Goal: Task Accomplishment & Management: Use online tool/utility

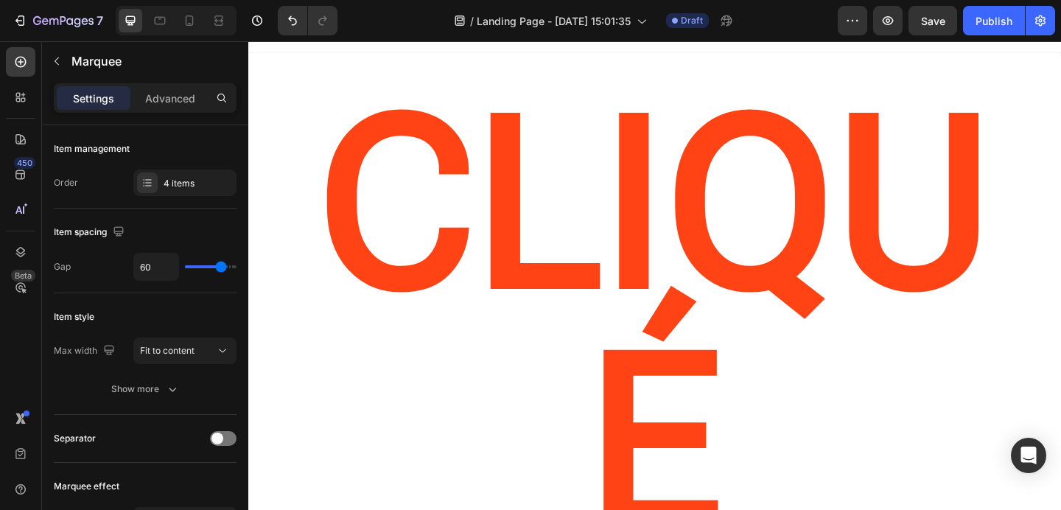
scroll to position [9, 0]
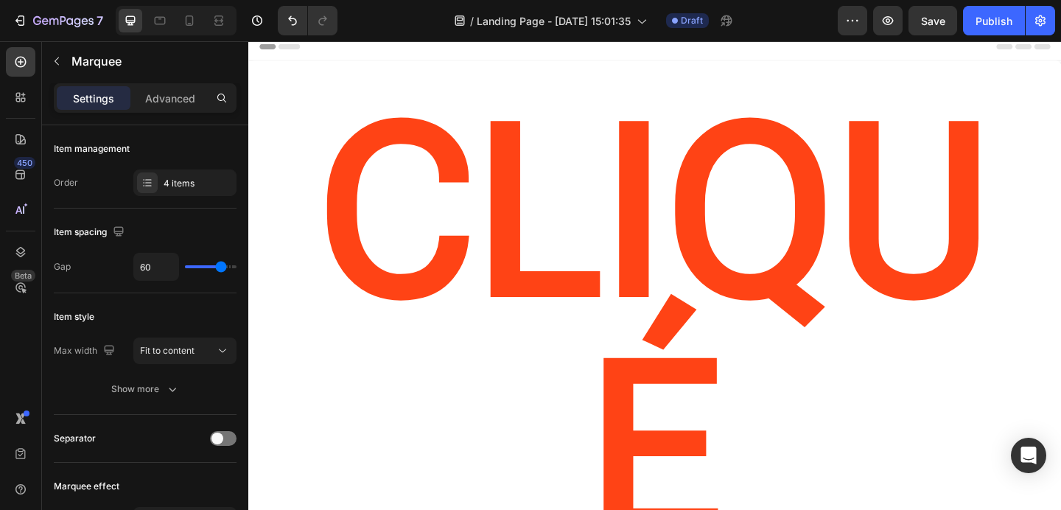
click at [543, 58] on div "Header" at bounding box center [690, 46] width 861 height 29
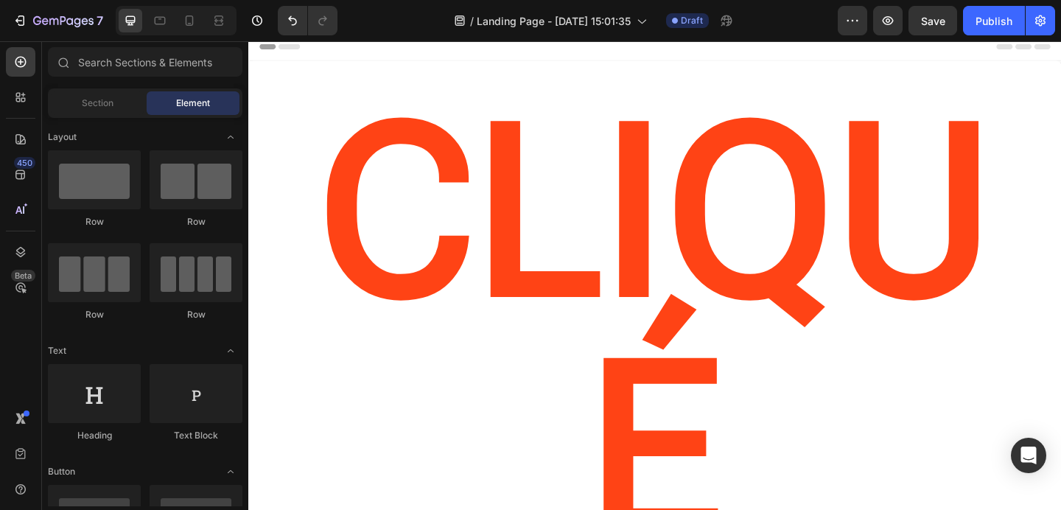
click at [529, 74] on div "CLIQUé Heading" at bounding box center [690, 375] width 885 height 625
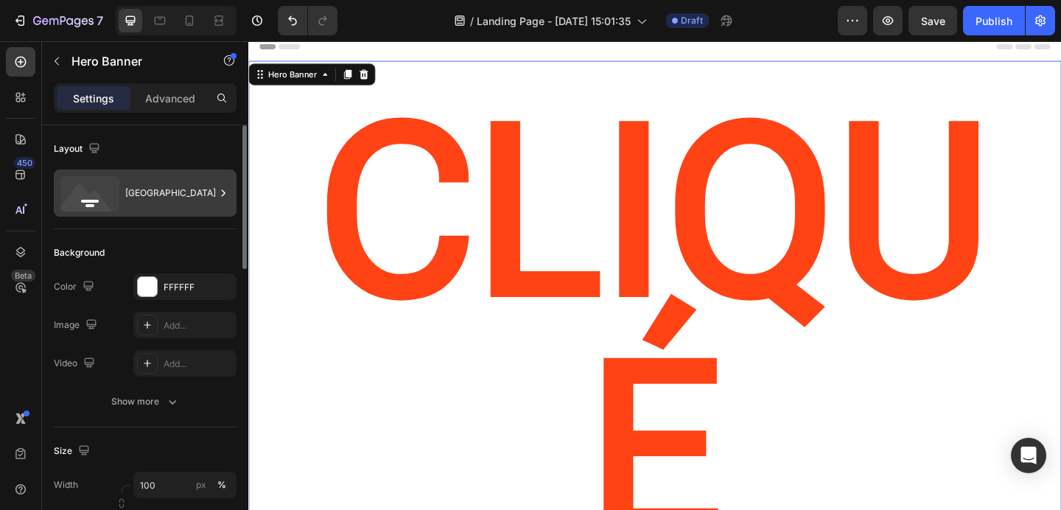
click at [181, 195] on div "Bottom center" at bounding box center [170, 193] width 90 height 34
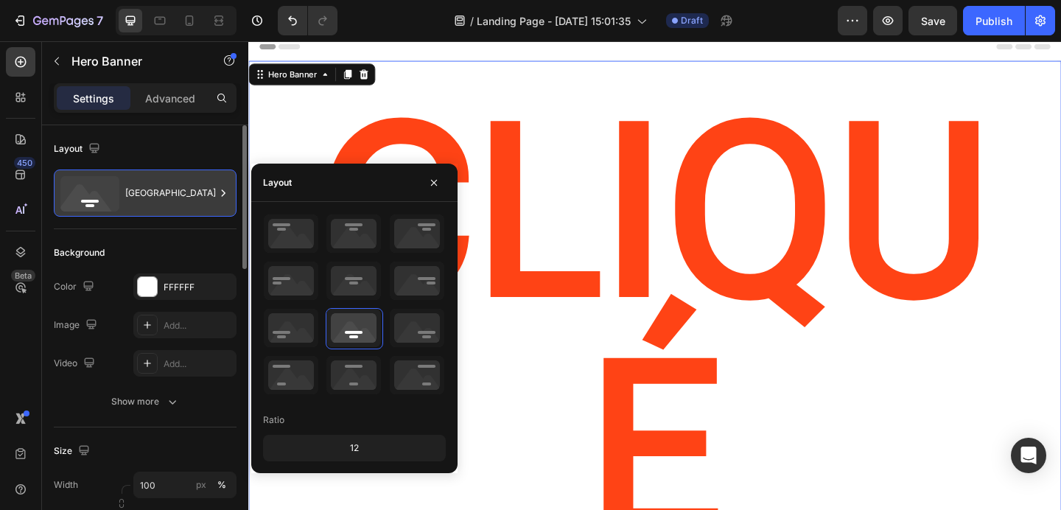
click at [181, 195] on div "Bottom center" at bounding box center [170, 193] width 90 height 34
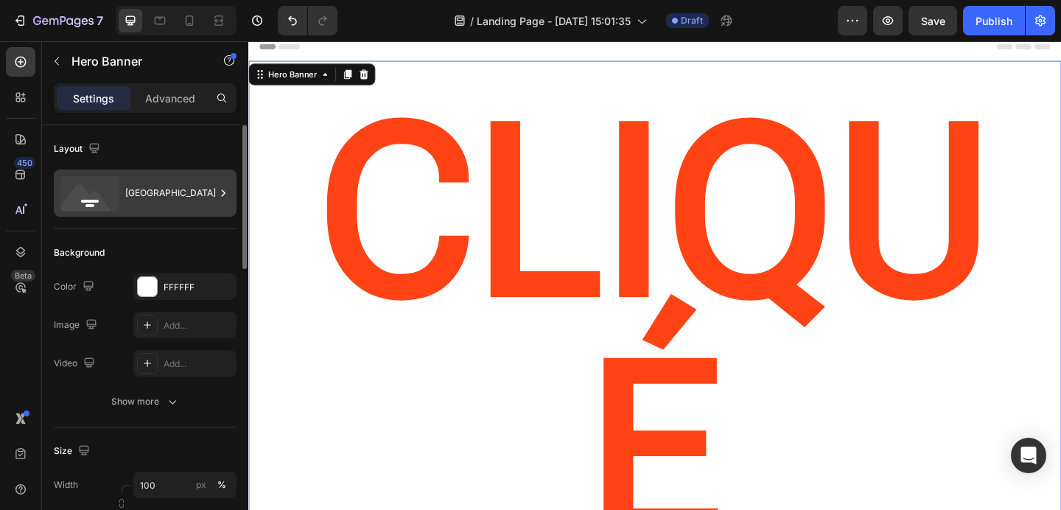
click at [181, 195] on div "Bottom center" at bounding box center [170, 193] width 90 height 34
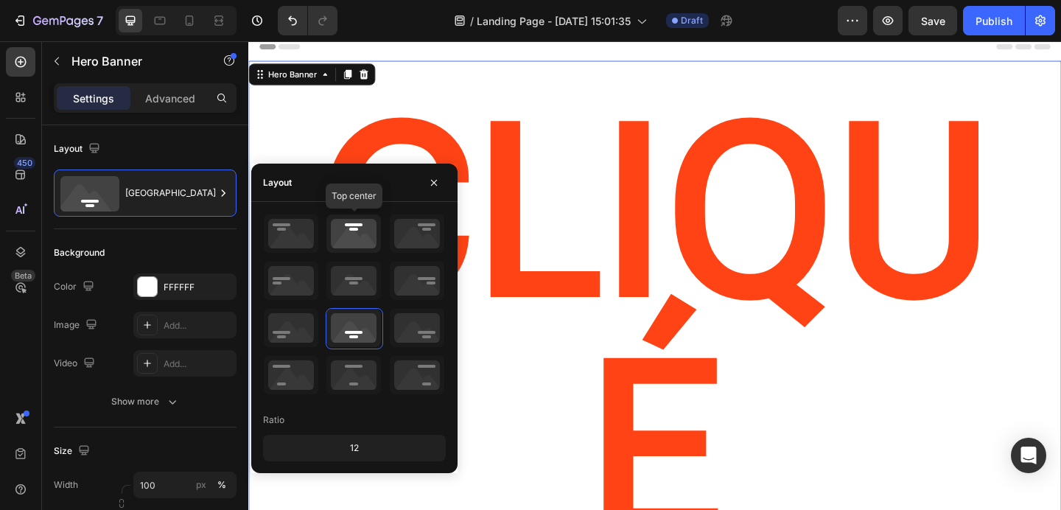
click at [359, 233] on icon at bounding box center [354, 234] width 55 height 38
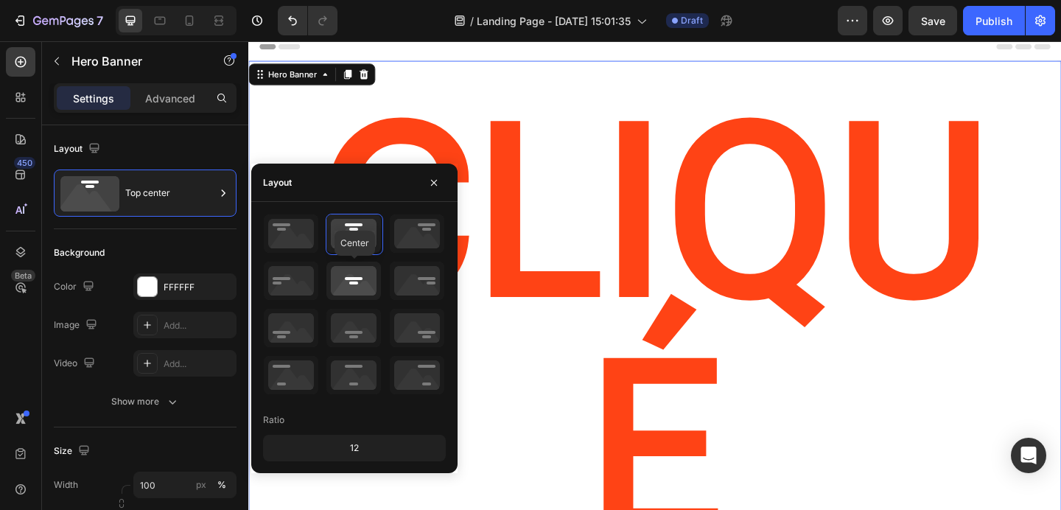
click at [362, 273] on icon at bounding box center [354, 281] width 55 height 38
click at [425, 179] on button "button" at bounding box center [434, 183] width 24 height 24
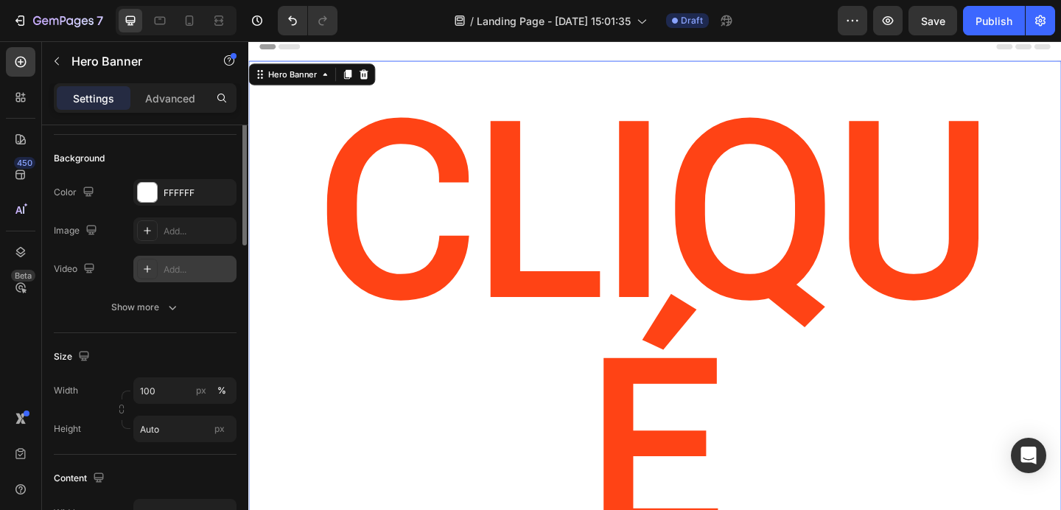
scroll to position [97, 0]
click at [191, 264] on div "Add..." at bounding box center [198, 266] width 69 height 13
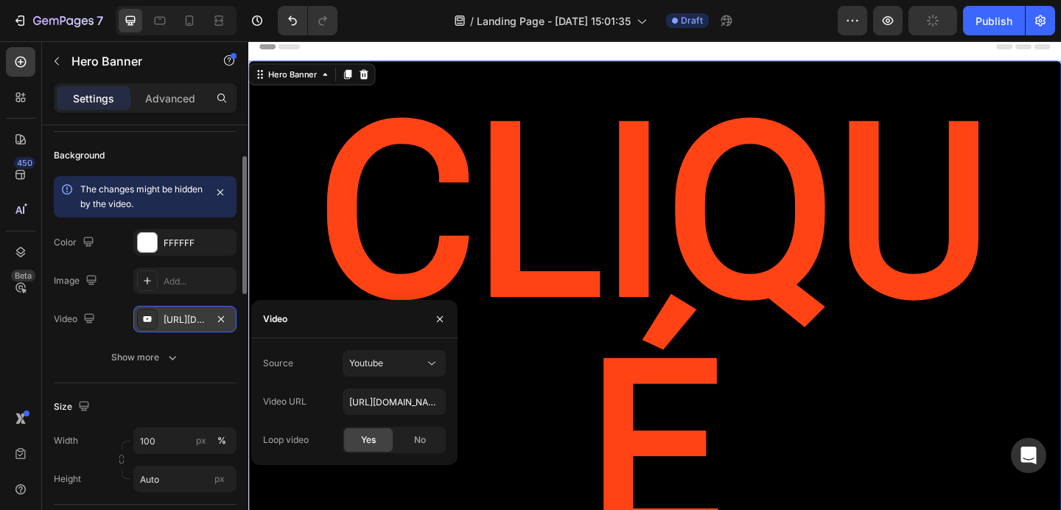
click at [684, 412] on div "CLIQUé Heading" at bounding box center [690, 375] width 885 height 625
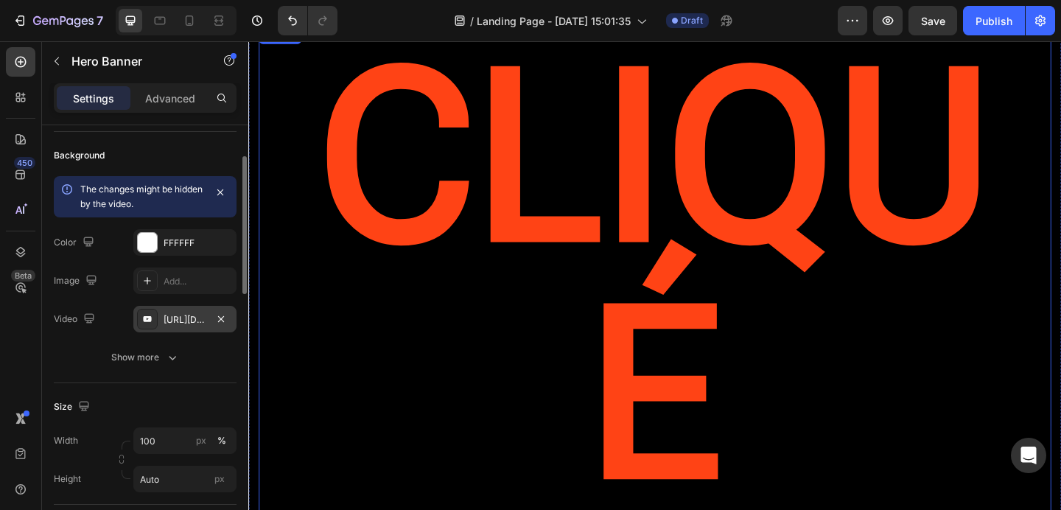
scroll to position [0, 0]
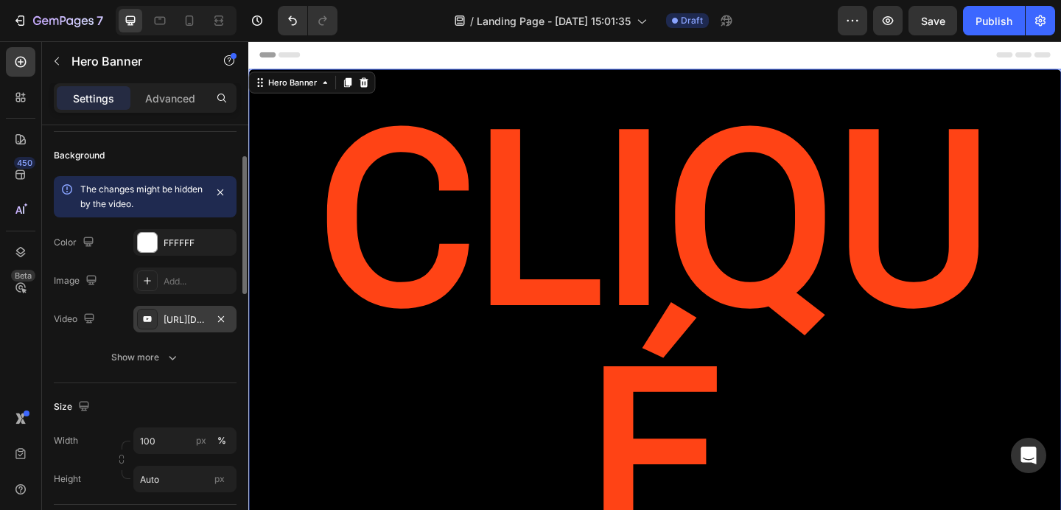
click at [190, 313] on div "https://youtu.be/KOxfzBp72uk" at bounding box center [185, 319] width 43 height 13
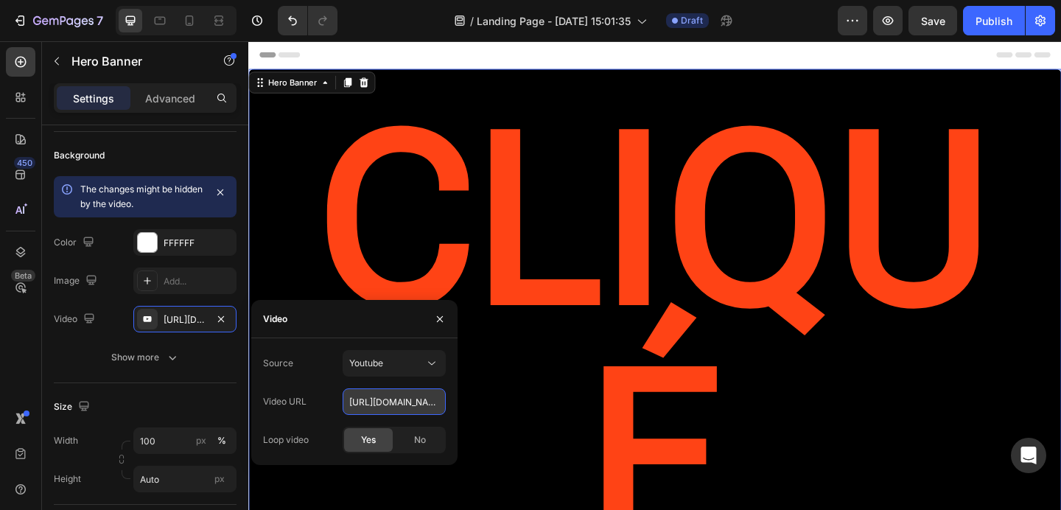
click at [391, 399] on input "https://youtu.be/KOxfzBp72uk" at bounding box center [394, 401] width 103 height 27
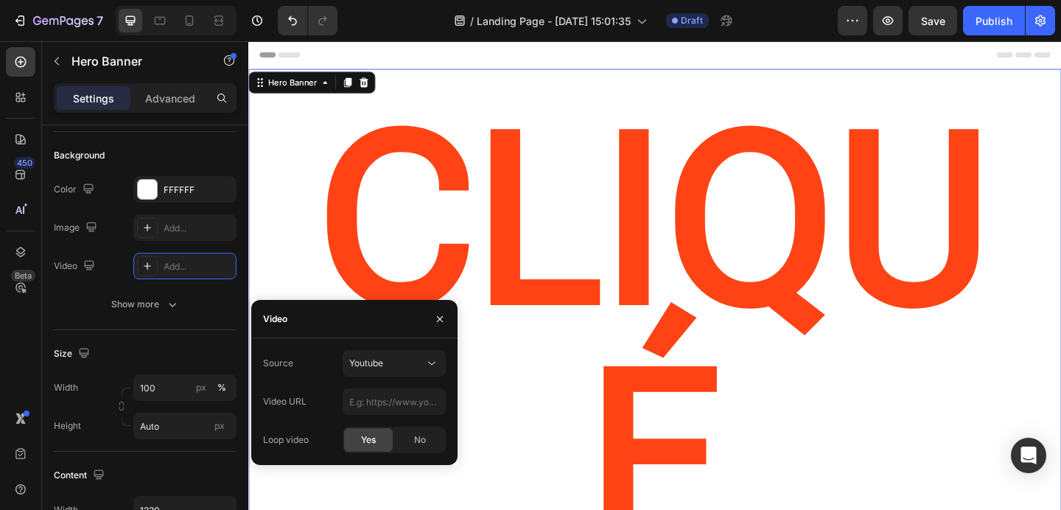
click at [573, 65] on div "Header" at bounding box center [690, 55] width 861 height 29
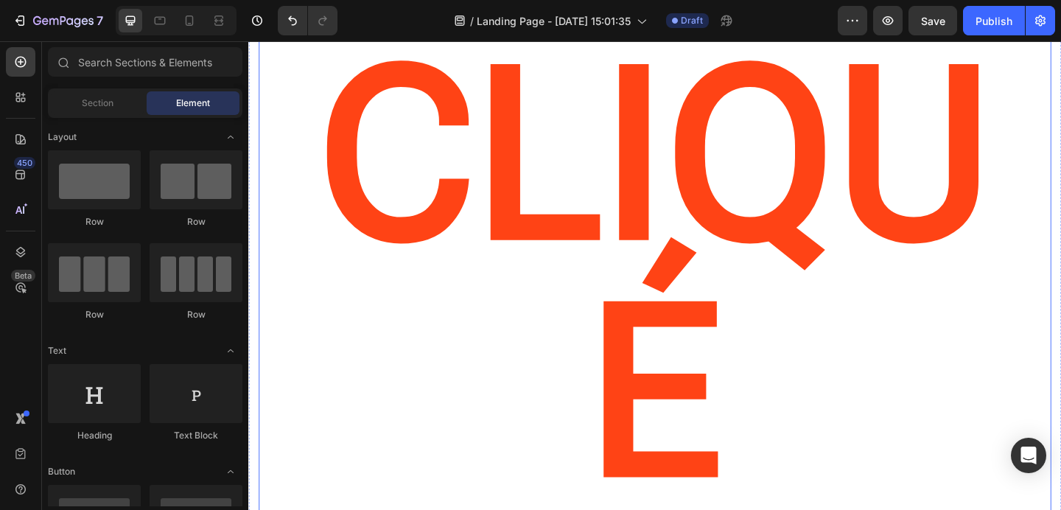
scroll to position [243, 0]
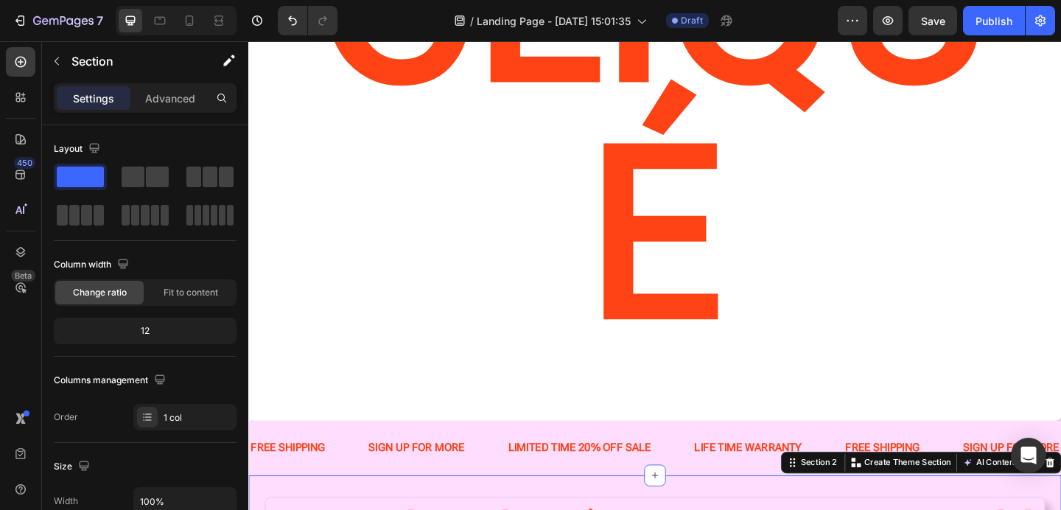
click at [503, 466] on div "SIGN UP FOR MORE Text Block" at bounding box center [453, 484] width 152 height 36
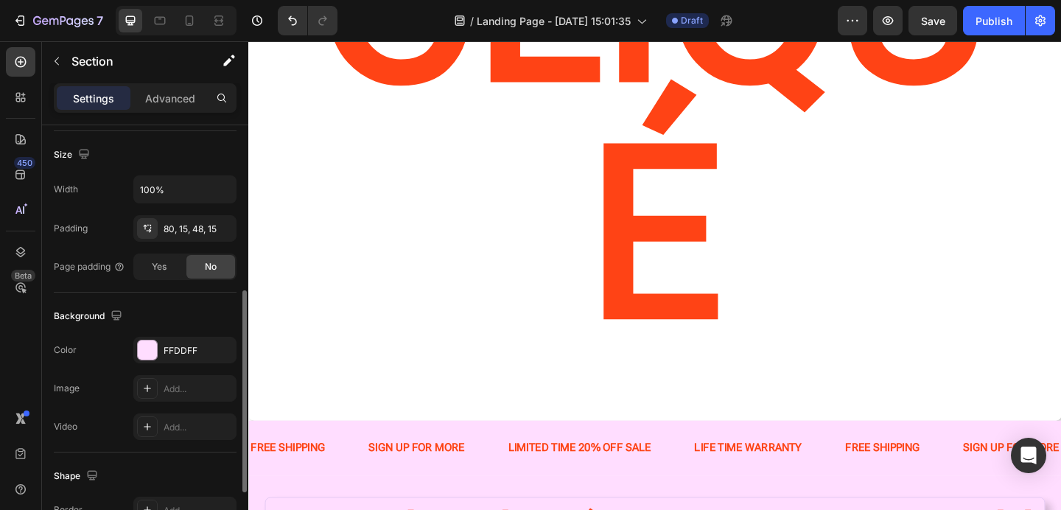
scroll to position [324, 0]
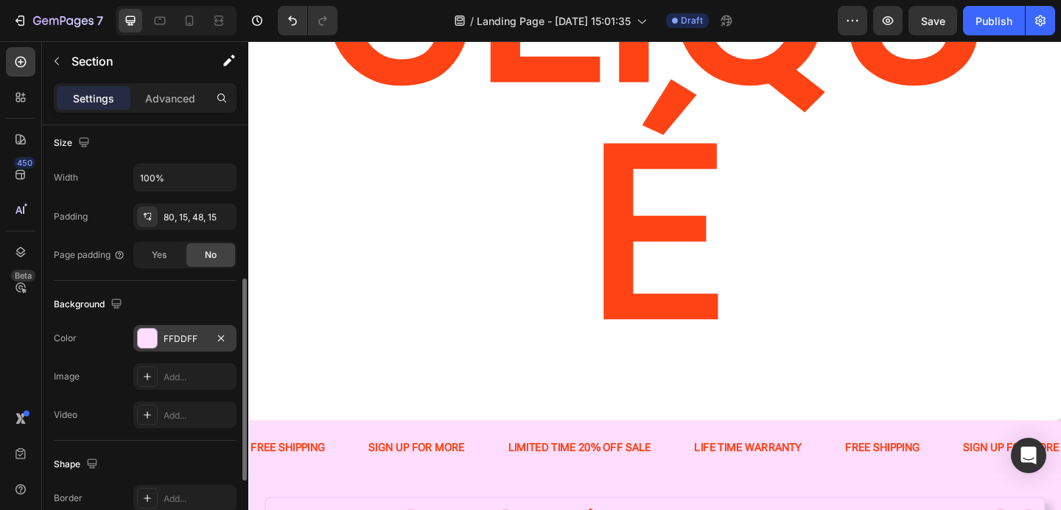
click at [204, 344] on div "FFDDFF" at bounding box center [185, 338] width 43 height 13
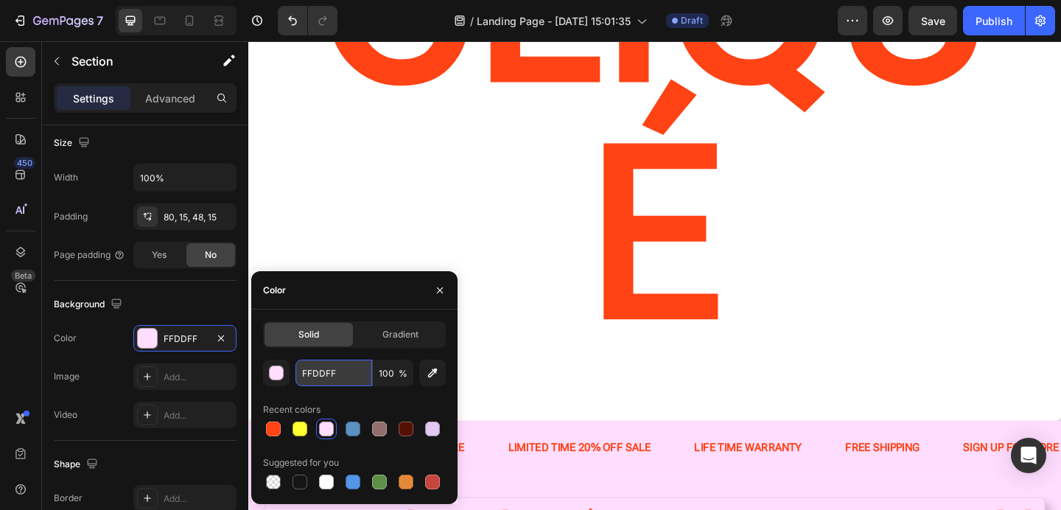
click at [335, 374] on input "FFDDFF" at bounding box center [334, 373] width 77 height 27
click at [515, 172] on div "CLIQUé Heading" at bounding box center [690, 141] width 885 height 625
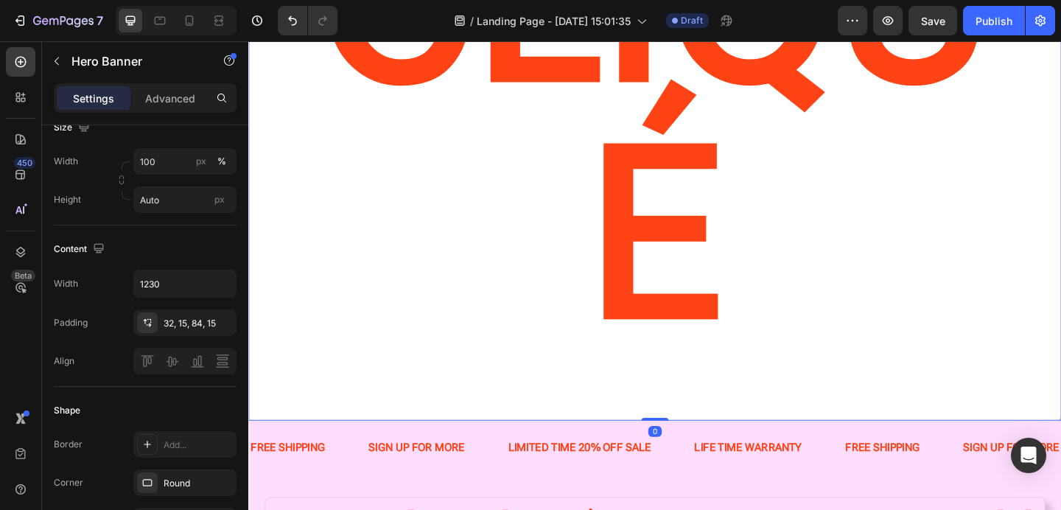
scroll to position [0, 0]
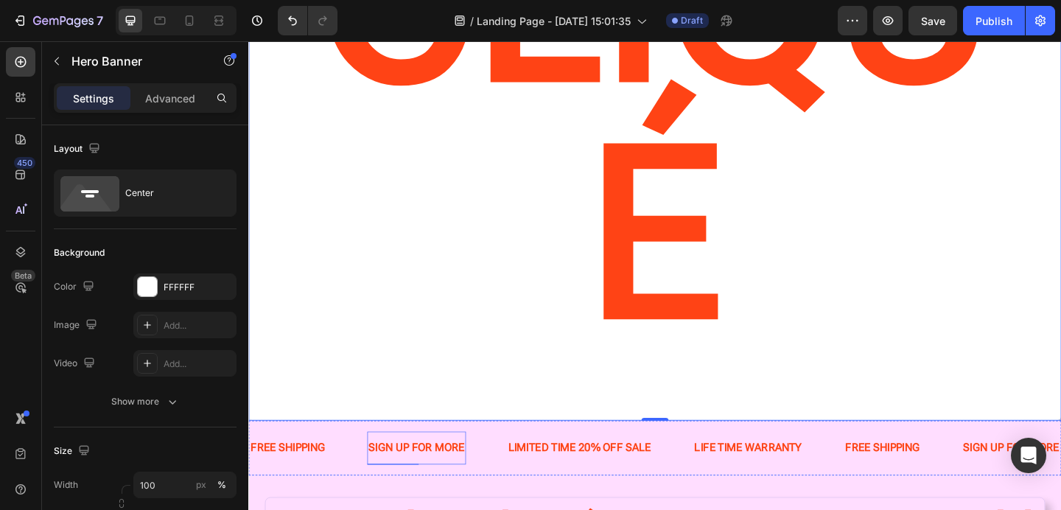
click at [424, 473] on p "SIGN UP FOR MORE" at bounding box center [431, 483] width 105 height 21
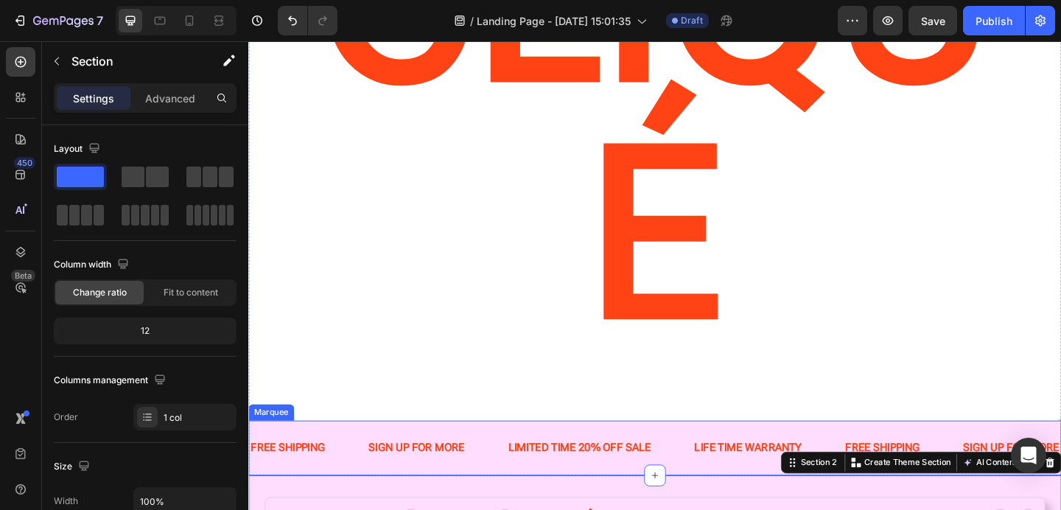
click at [360, 466] on div "FREE SHIPPING Text Block" at bounding box center [313, 484] width 128 height 36
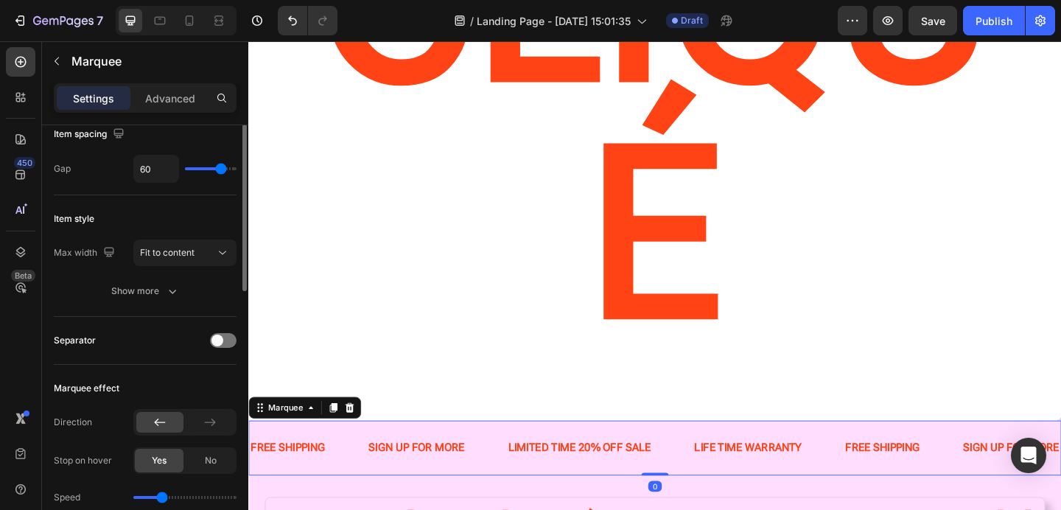
scroll to position [128, 0]
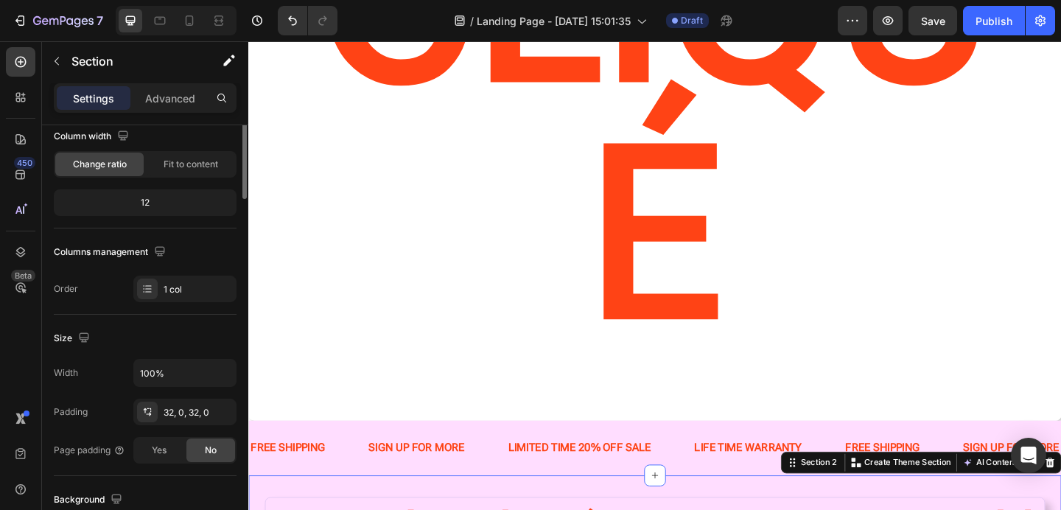
scroll to position [0, 0]
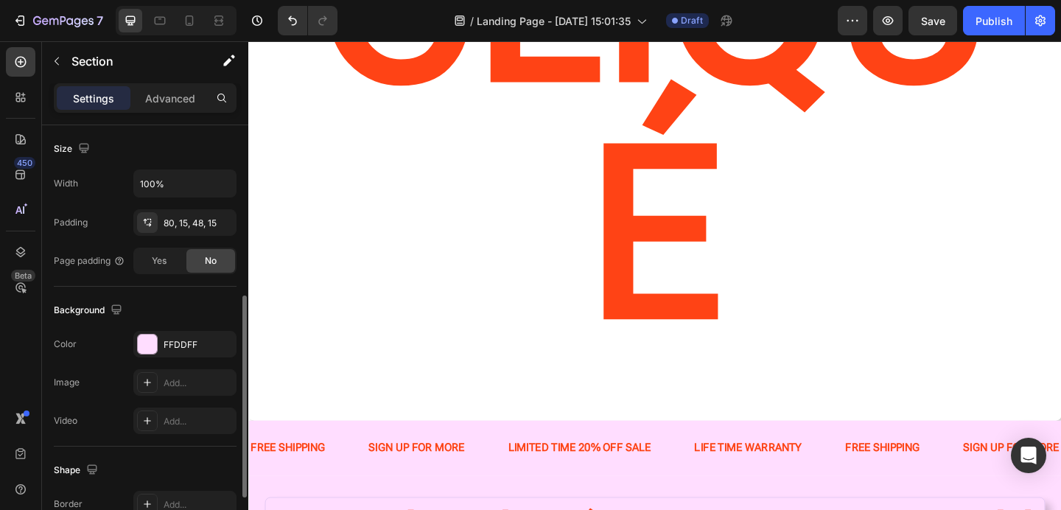
scroll to position [331, 0]
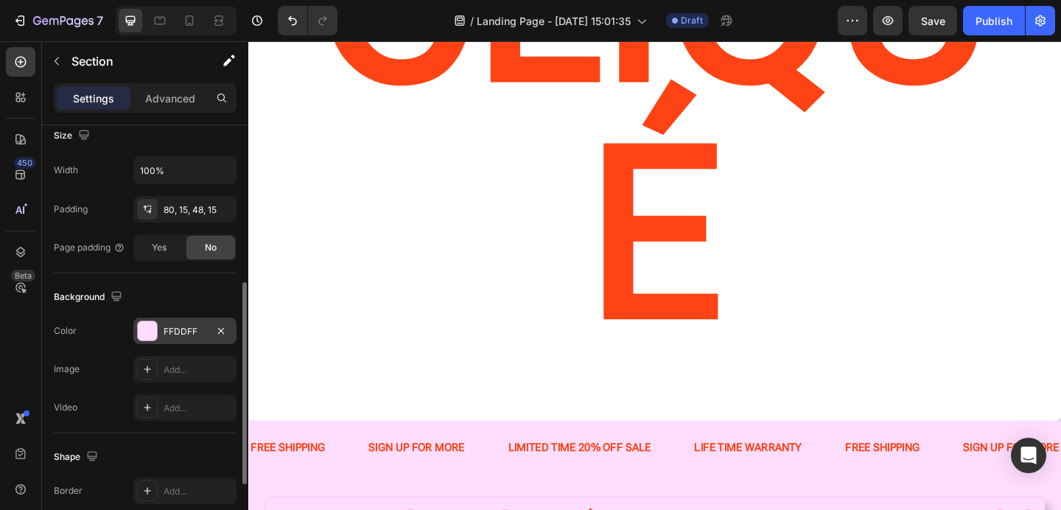
click at [178, 330] on div "FFDDFF" at bounding box center [185, 331] width 43 height 13
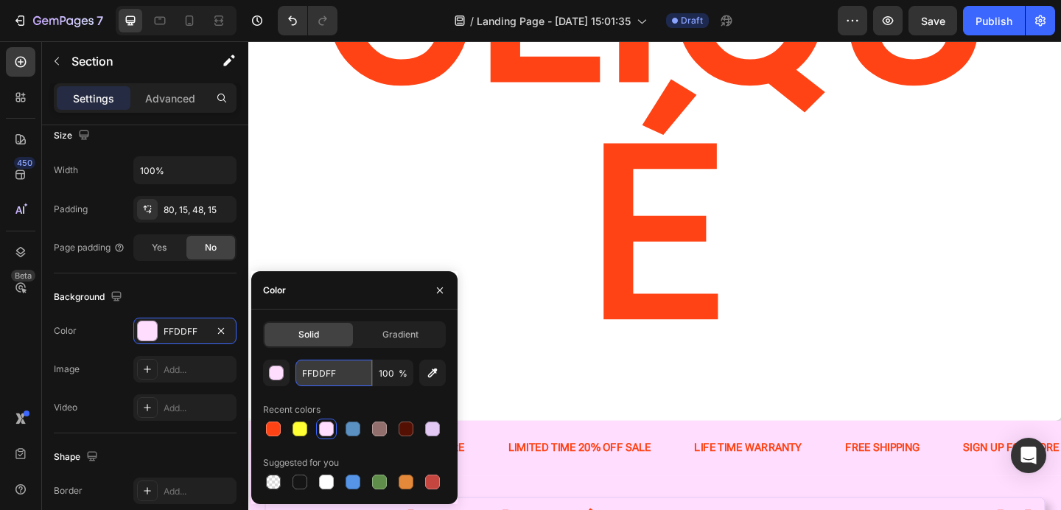
click at [338, 362] on input "FFDDFF" at bounding box center [334, 373] width 77 height 27
click at [600, 167] on div "CLIQUé Heading" at bounding box center [690, 141] width 885 height 625
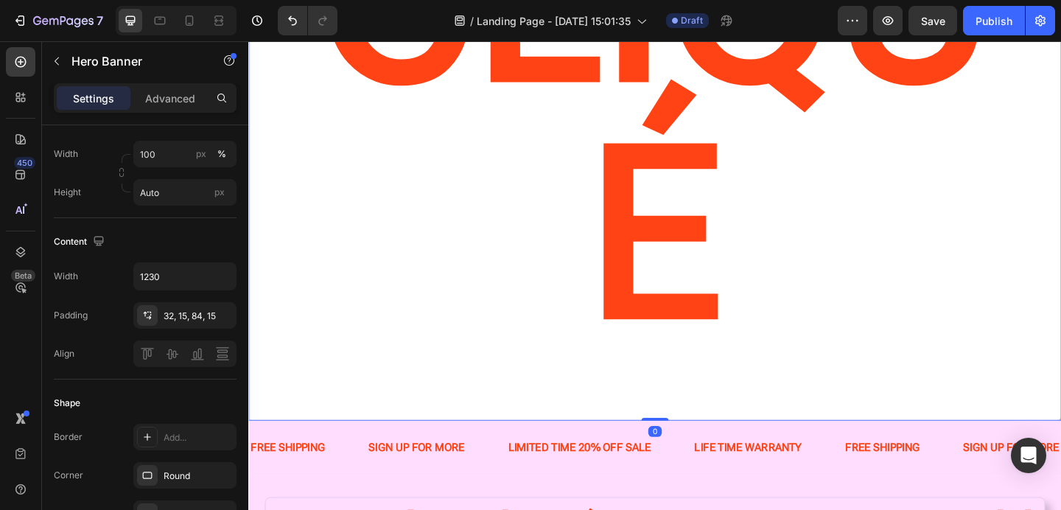
scroll to position [0, 0]
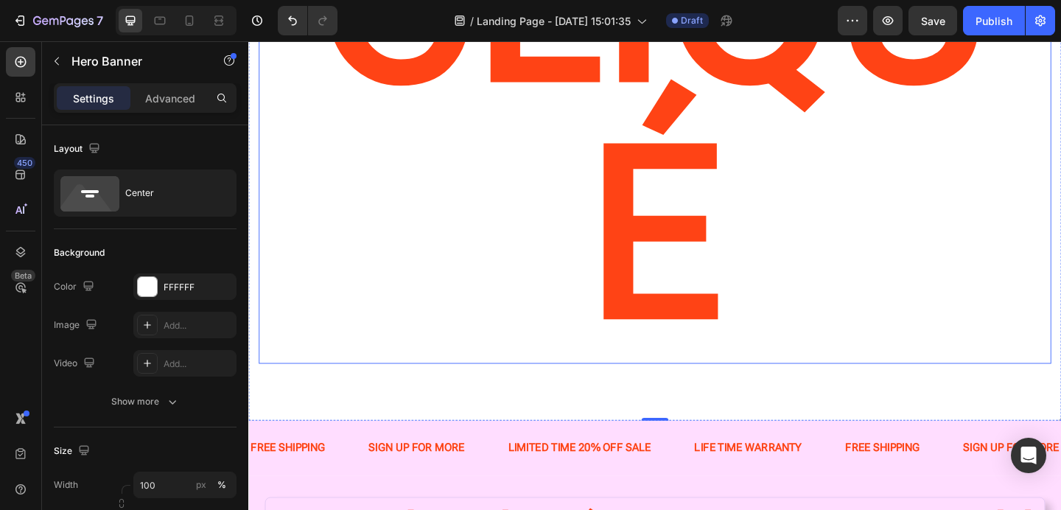
click at [398, 113] on h2 "CLIQUé" at bounding box center [690, 123] width 862 height 540
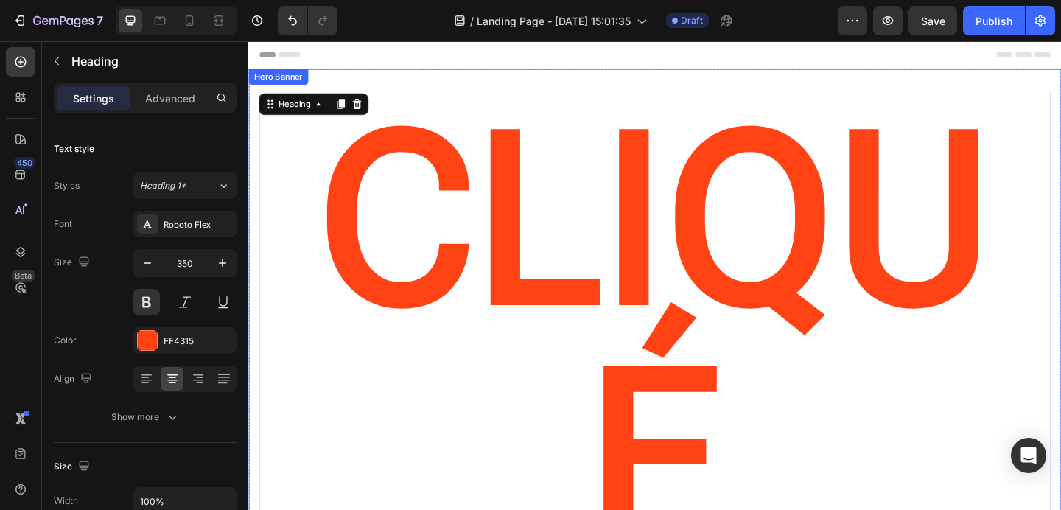
click at [427, 81] on div "CLIQUé Heading 0" at bounding box center [690, 384] width 885 height 625
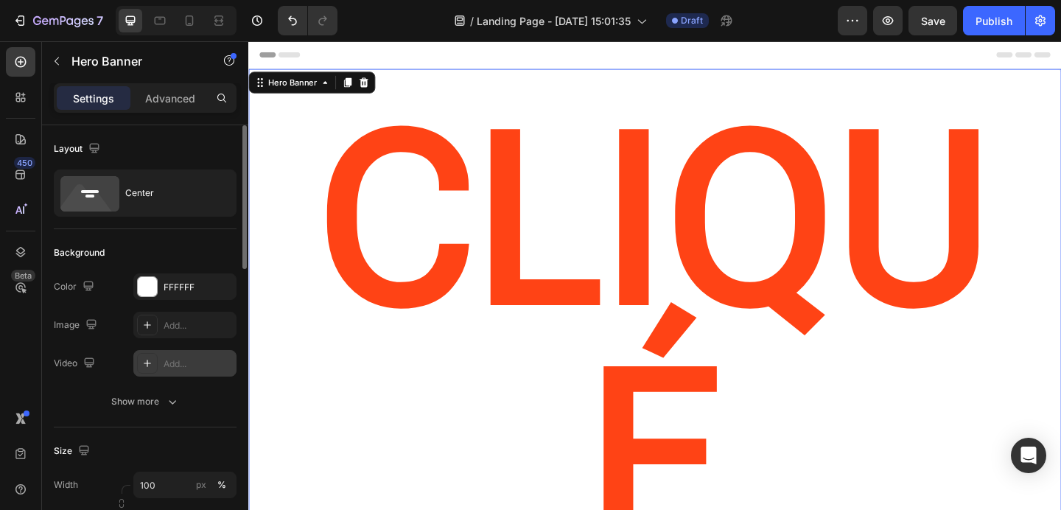
click at [184, 351] on div "Add..." at bounding box center [184, 363] width 103 height 27
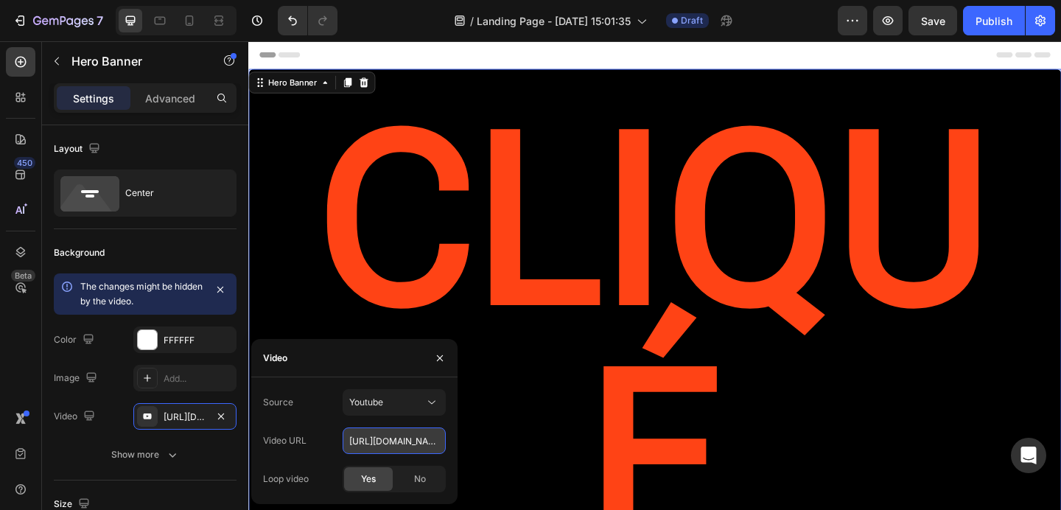
click at [388, 444] on input "https://youtu.be/KOxfzBp72uk" at bounding box center [394, 441] width 103 height 27
paste input "https://youtu.be/t1x55tPttkE"
type input "https://youtu.be/t1x55tPttkE"
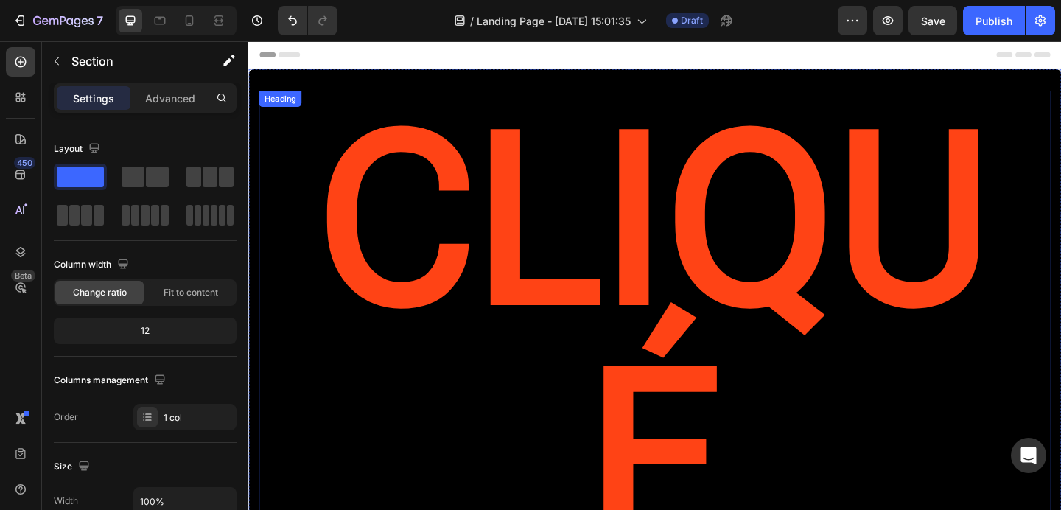
click at [642, 354] on h2 "CLIQUé" at bounding box center [690, 365] width 862 height 540
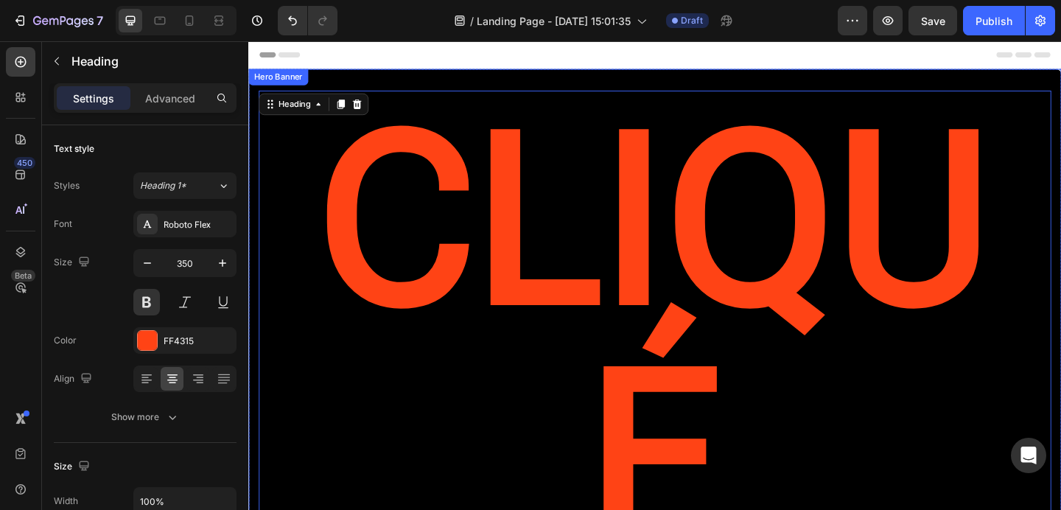
click at [596, 394] on div "CLIQUé Heading 0" at bounding box center [690, 384] width 885 height 625
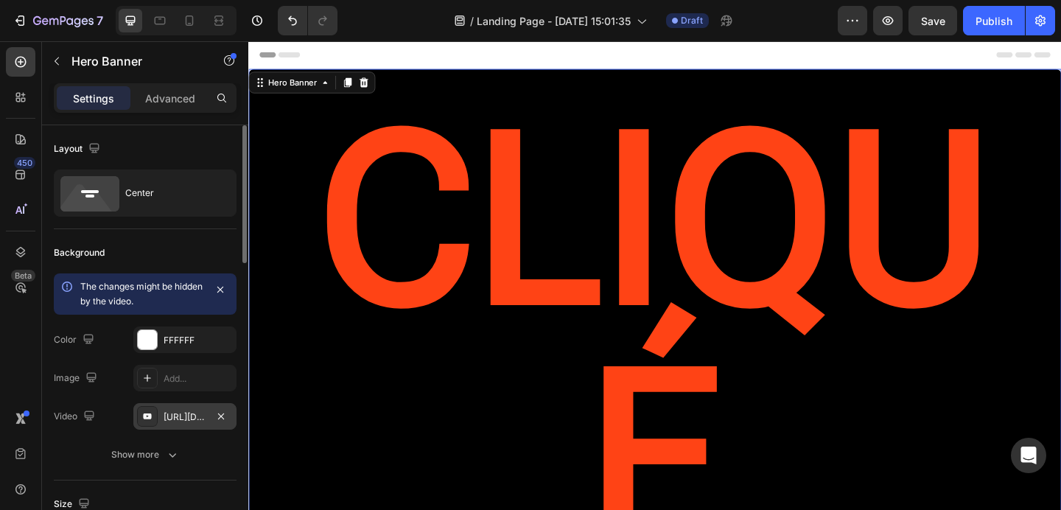
click at [208, 411] on div "https://youtu.be/t1x55tPttkE" at bounding box center [184, 416] width 103 height 27
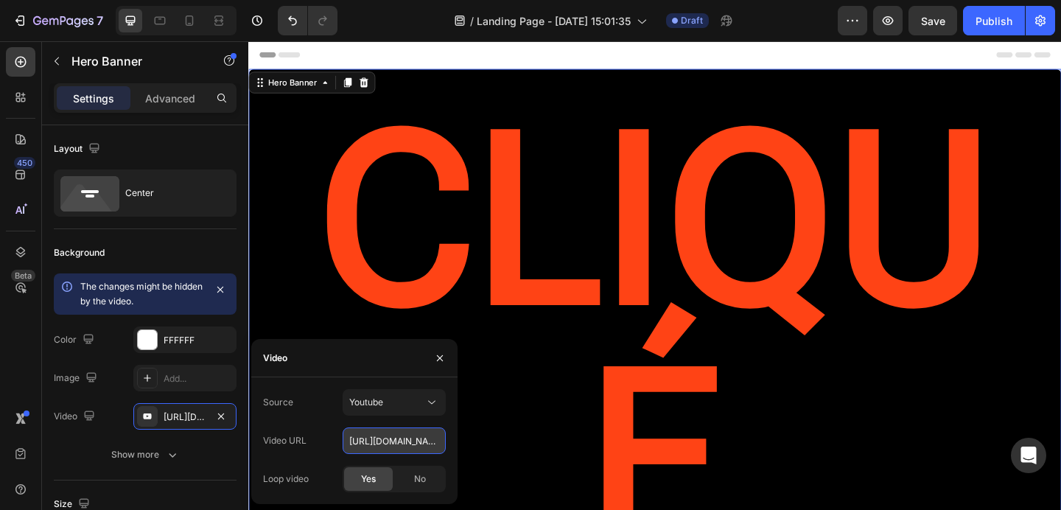
click at [404, 431] on input "https://youtu.be/t1x55tPttkE" at bounding box center [394, 441] width 103 height 27
paste input "https://youtu.be/9QMYIPVOTpI?feature=shared"
type input "https://youtu.be/9QMYIPVOTpI?feature=shared"
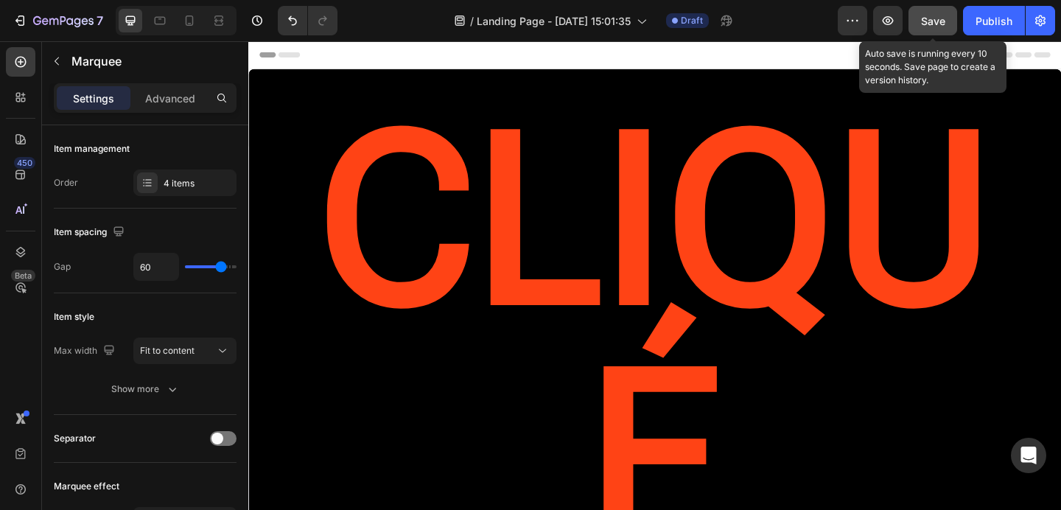
click at [944, 20] on span "Save" at bounding box center [933, 21] width 24 height 13
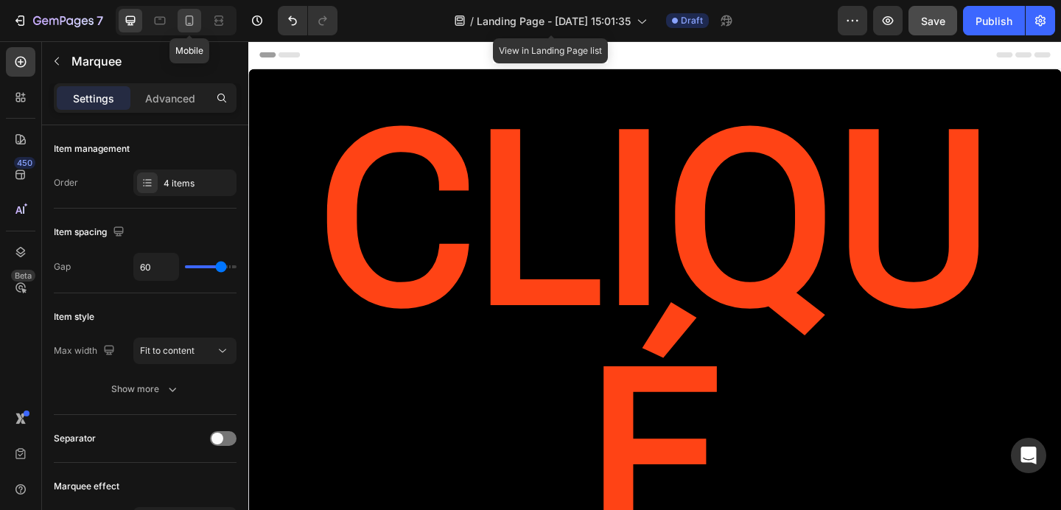
click at [189, 27] on icon at bounding box center [189, 20] width 15 height 15
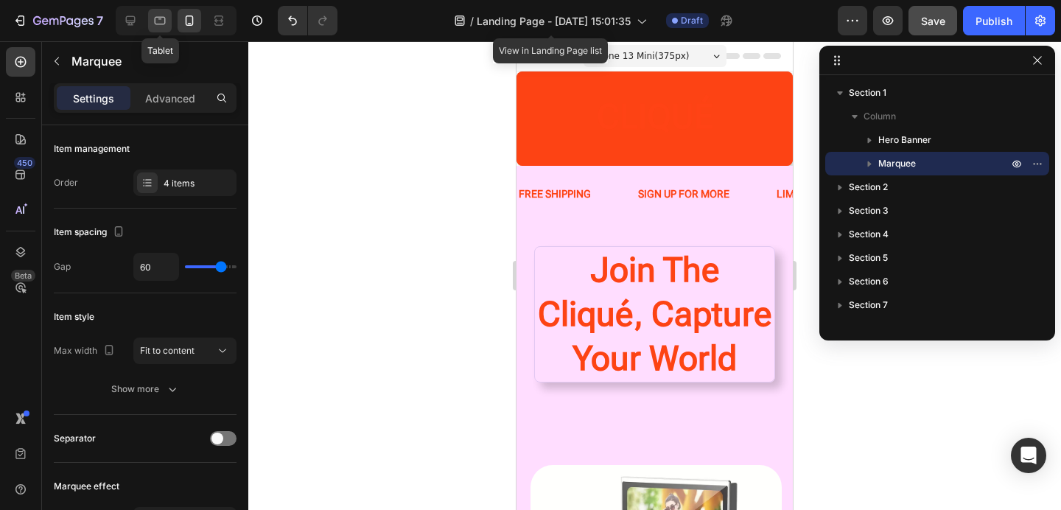
click at [153, 18] on icon at bounding box center [160, 20] width 15 height 15
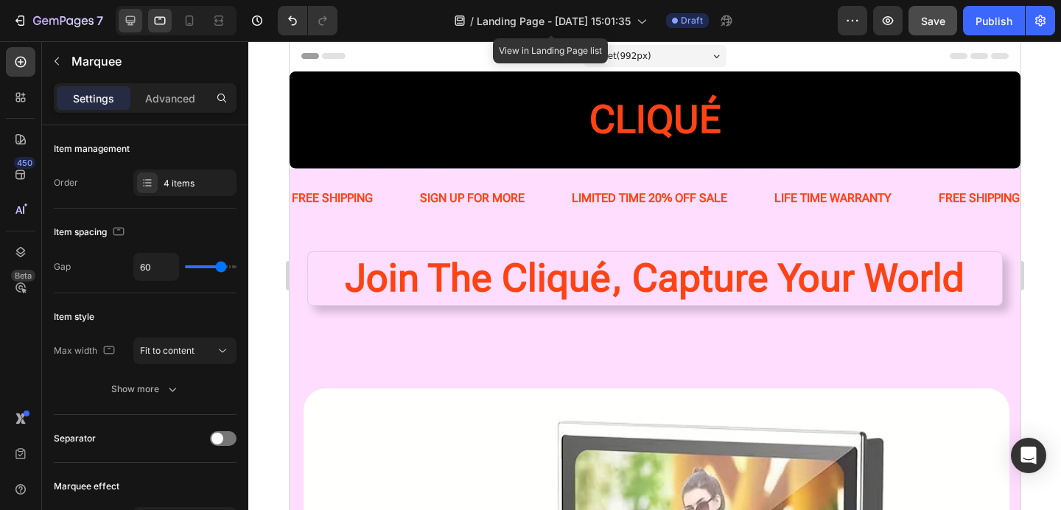
click at [135, 16] on icon at bounding box center [130, 20] width 15 height 15
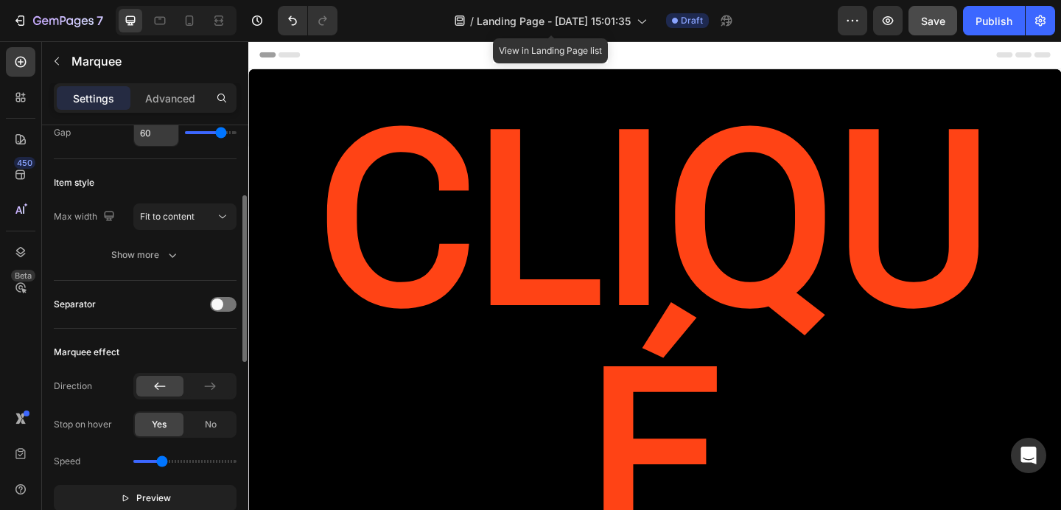
scroll to position [208, 0]
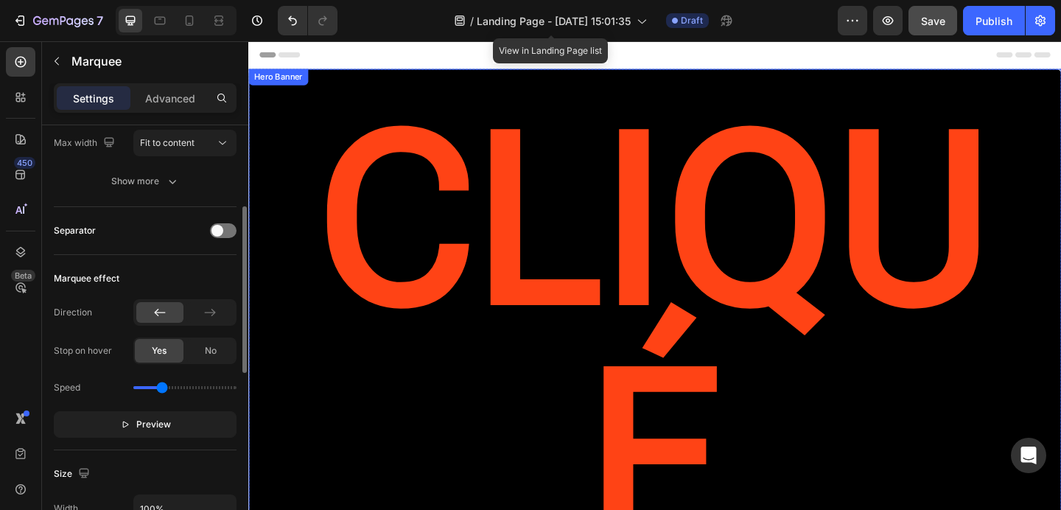
click at [377, 393] on div "CLIQUé Heading" at bounding box center [690, 384] width 885 height 625
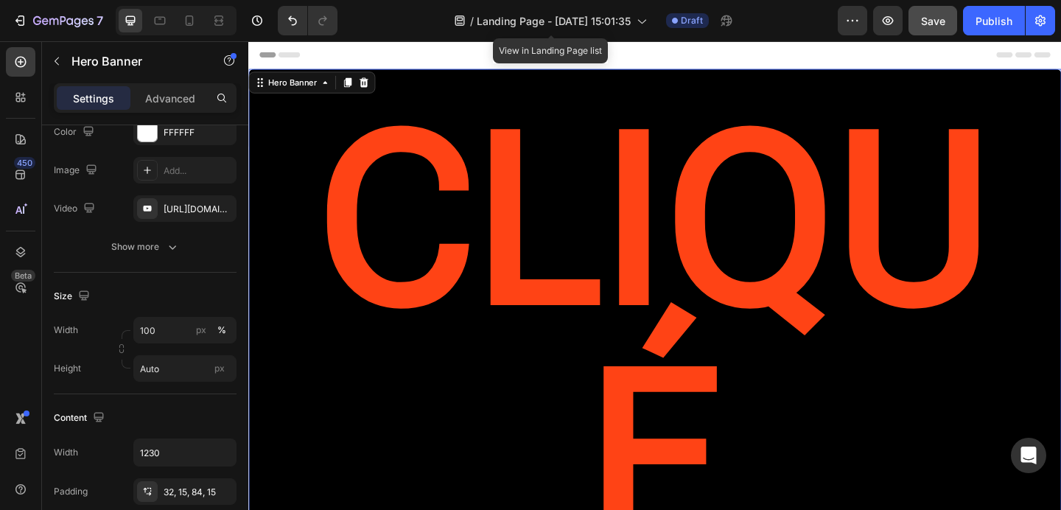
scroll to position [0, 0]
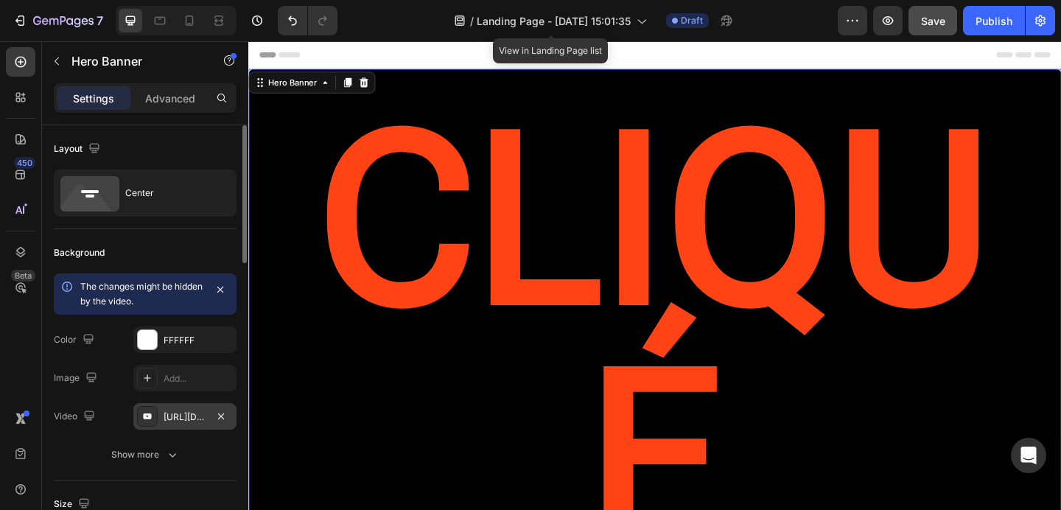
click at [187, 418] on div "https://youtu.be/9QMYIPVOTpI?feature=shared" at bounding box center [185, 417] width 43 height 13
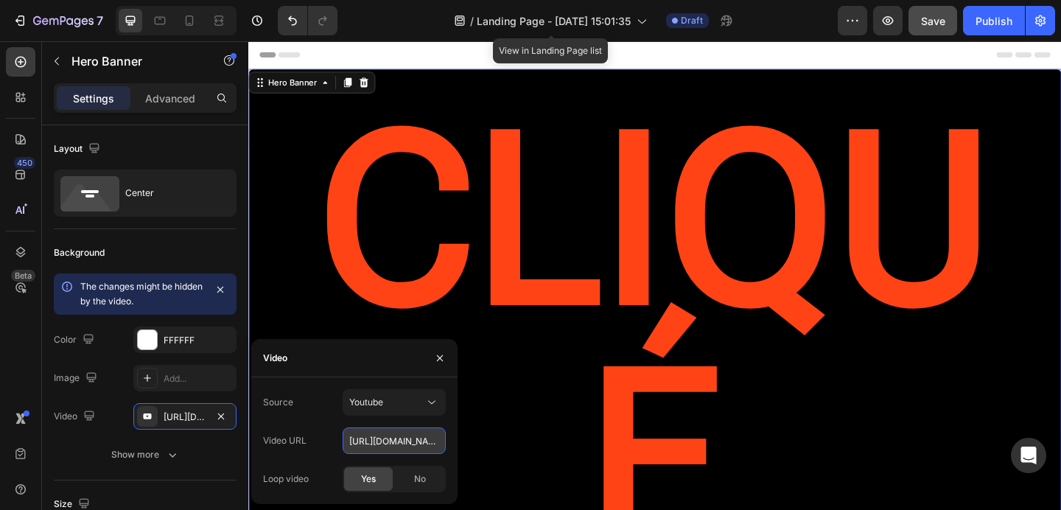
click at [396, 439] on input "https://youtu.be/9QMYIPVOTpI?feature=shared" at bounding box center [394, 441] width 103 height 27
paste input "https://youtu.be/iDaza_nHn8I?si=RKh6MKaTirEgt-zg"
type input "https://youtu.be/iDaza_nHn8I?si=RKh6MKaTirEgt-zg"
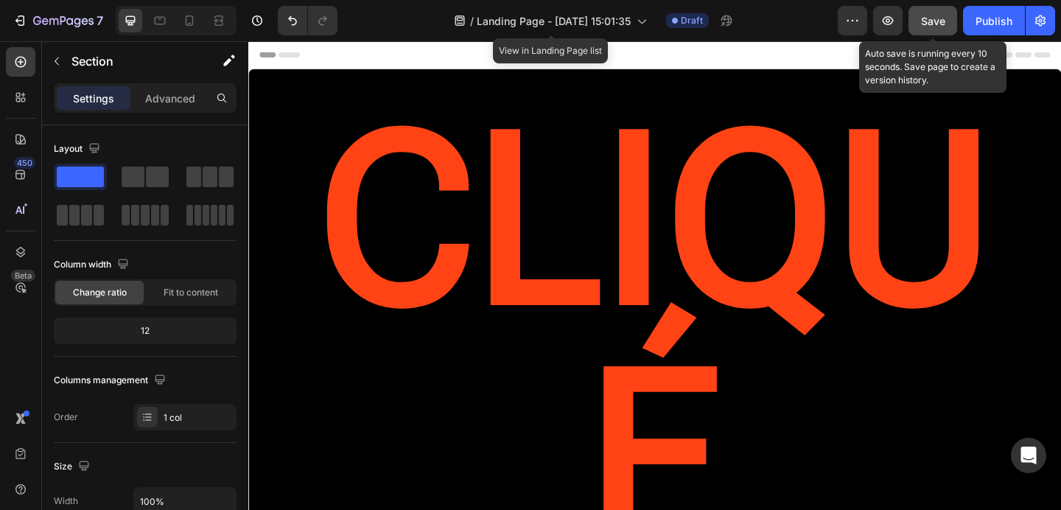
click at [916, 18] on button "Save" at bounding box center [933, 20] width 49 height 29
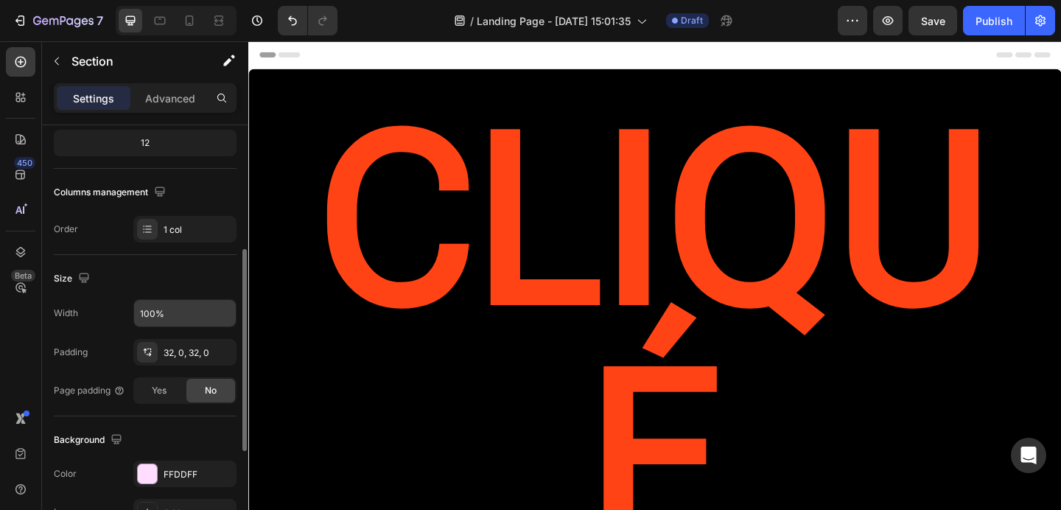
scroll to position [281, 0]
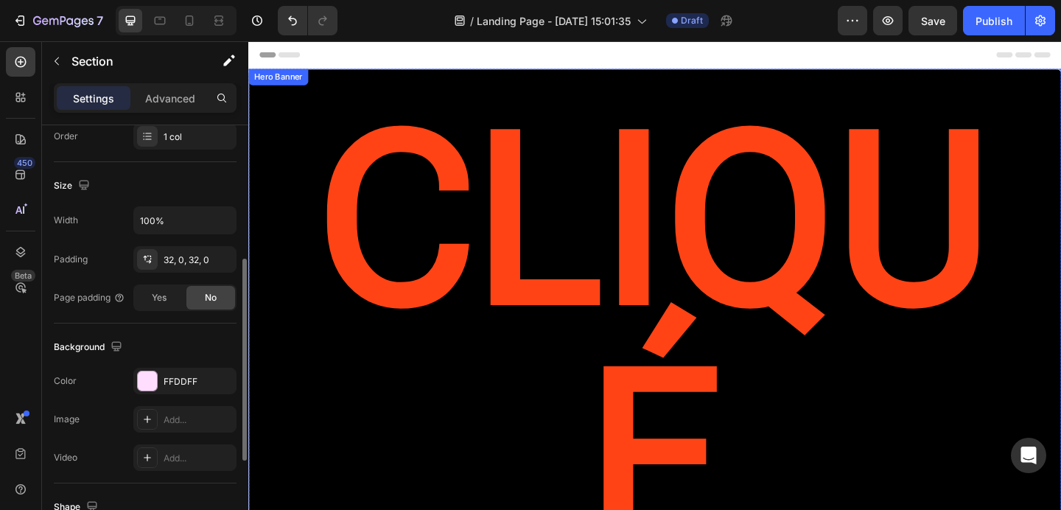
click at [339, 402] on div "CLIQUé Heading" at bounding box center [690, 384] width 885 height 625
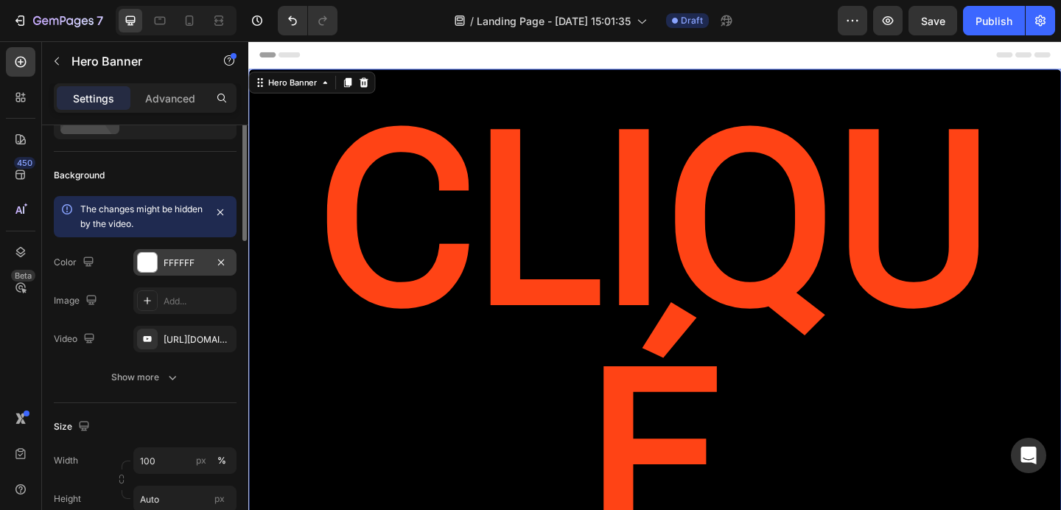
scroll to position [113, 0]
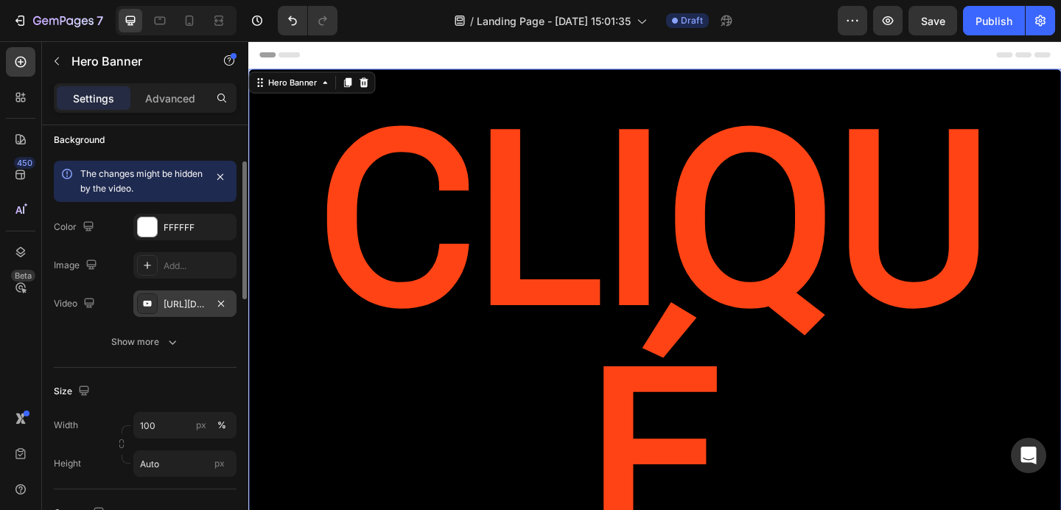
click at [178, 299] on div "https://youtu.be/iDaza_nHn8I?si=RKh6MKaTirEgt-zg" at bounding box center [185, 304] width 43 height 13
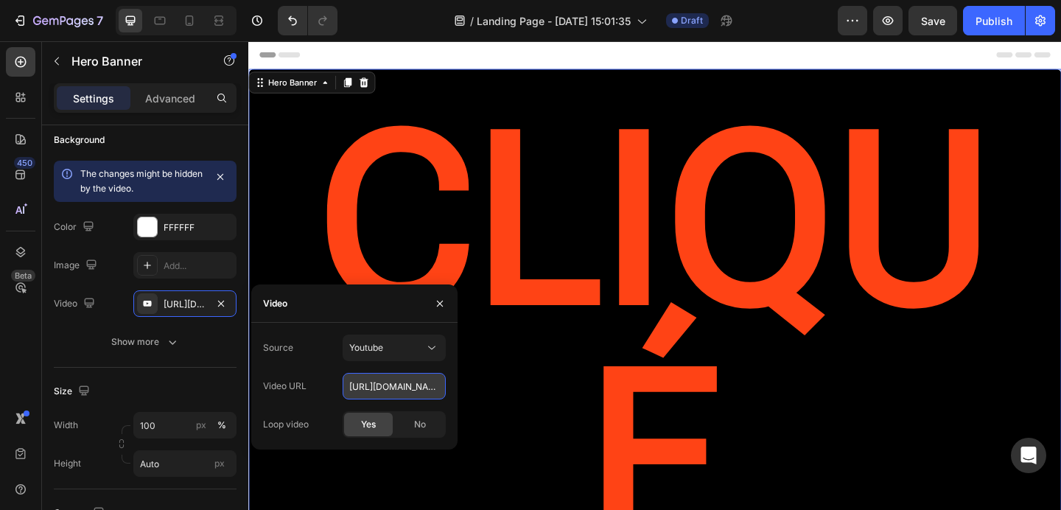
click at [368, 392] on input "https://youtu.be/iDaza_nHn8I?si=RKh6MKaTirEgt-zg" at bounding box center [394, 386] width 103 height 27
paste input "https://youtu.be/3kOvrreza5w?si=XDcMGywdiLBAbZJq"
type input "https://youtu.be/3kOvrreza5w?si=XDcMGywdiLBAbZJq"
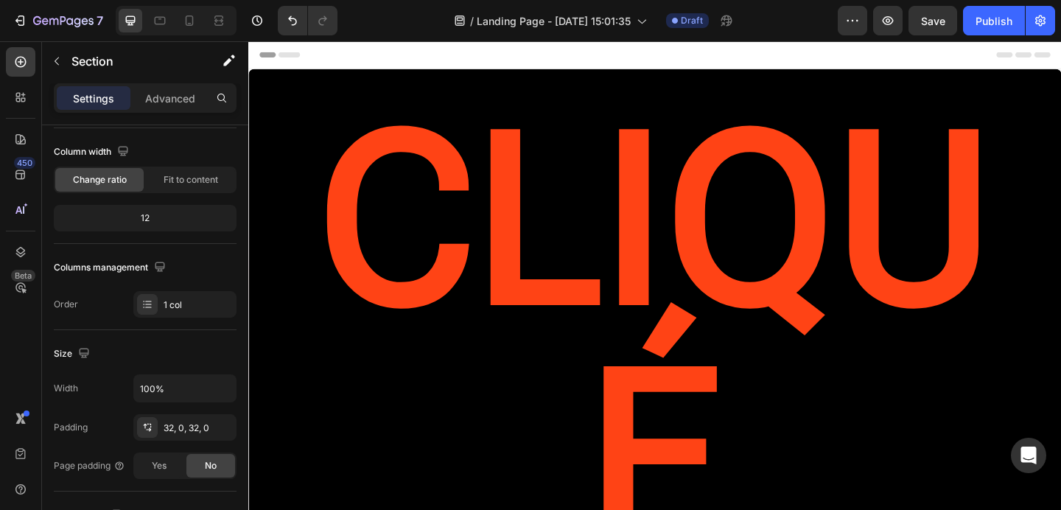
scroll to position [0, 0]
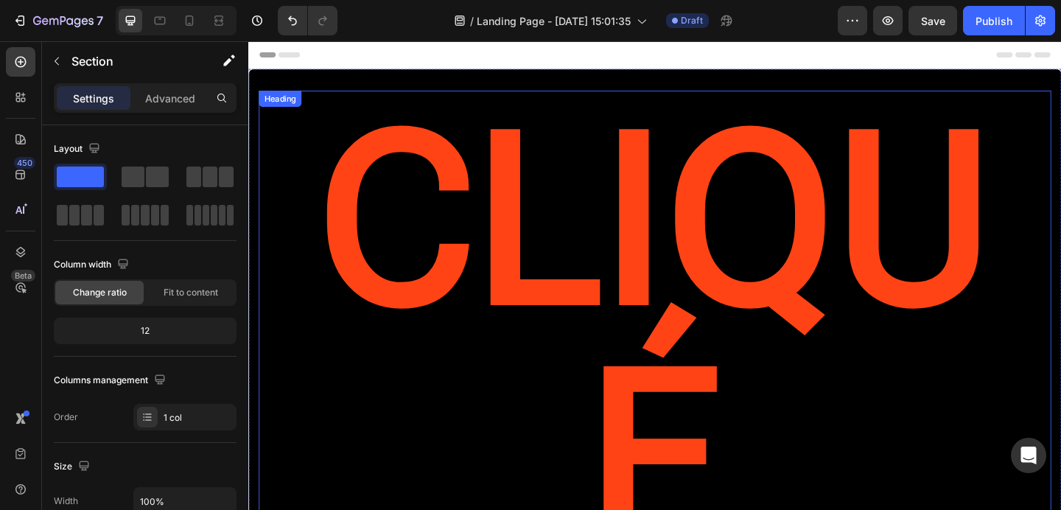
click at [708, 201] on h2 "CLIQUé" at bounding box center [690, 365] width 862 height 540
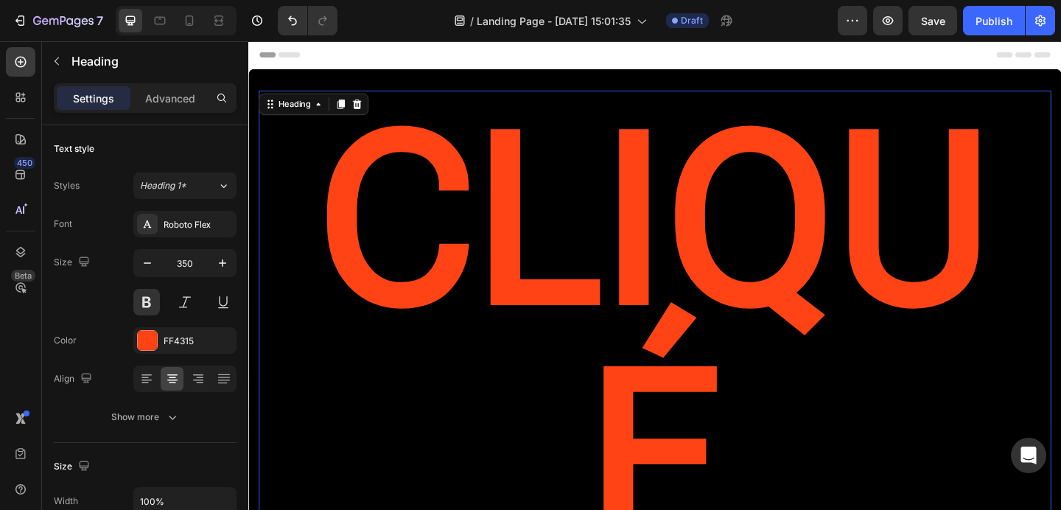
click at [716, 217] on h2 "CLIQUé" at bounding box center [690, 365] width 862 height 540
click at [716, 217] on p "CLIQUé" at bounding box center [690, 365] width 839 height 516
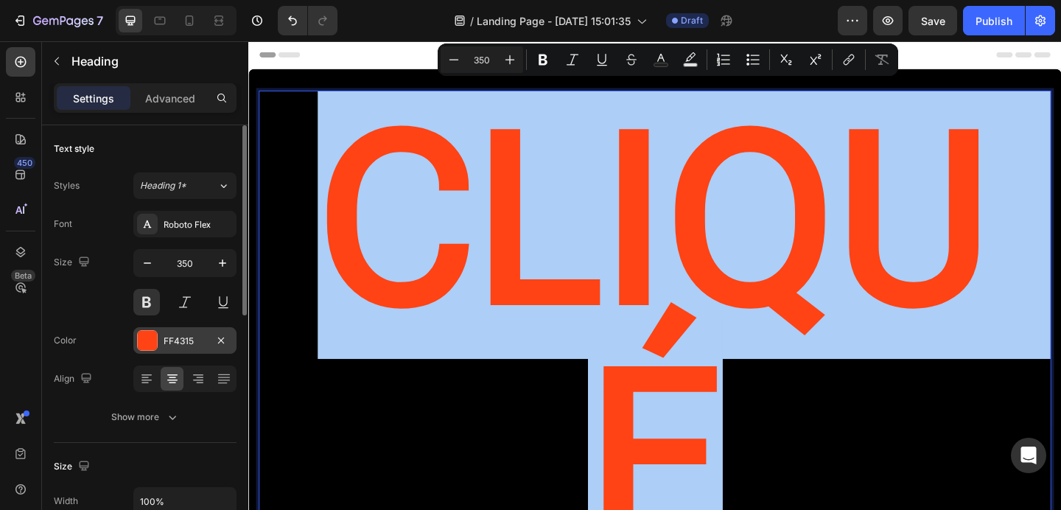
click at [190, 332] on div "FF4315" at bounding box center [184, 340] width 103 height 27
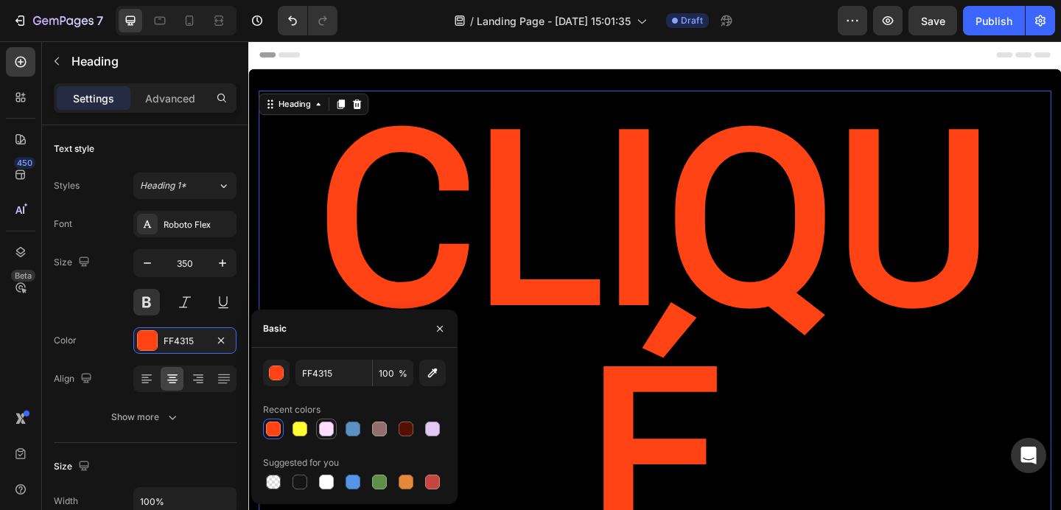
click at [325, 428] on div at bounding box center [326, 429] width 15 height 15
type input "FFDDFF"
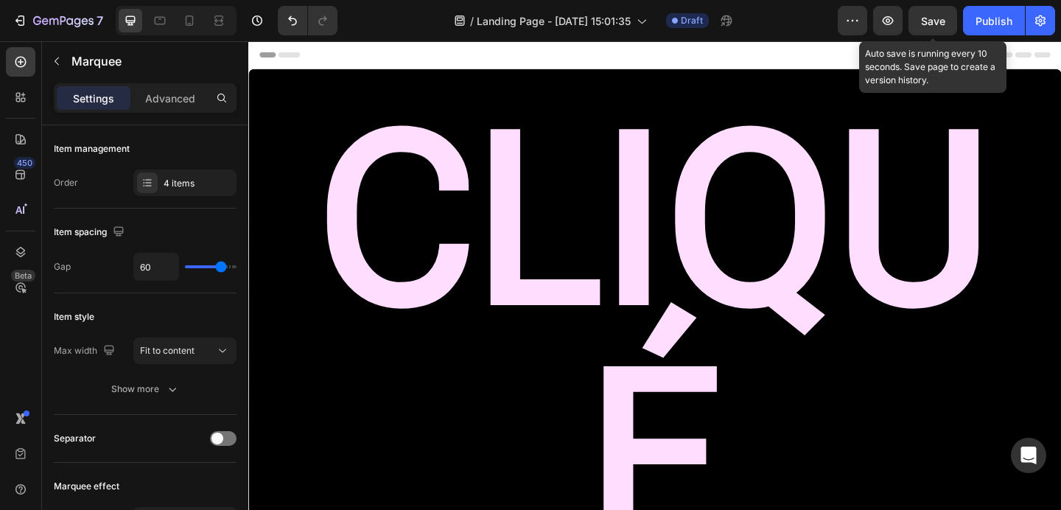
click at [940, 18] on span "Save" at bounding box center [933, 21] width 24 height 13
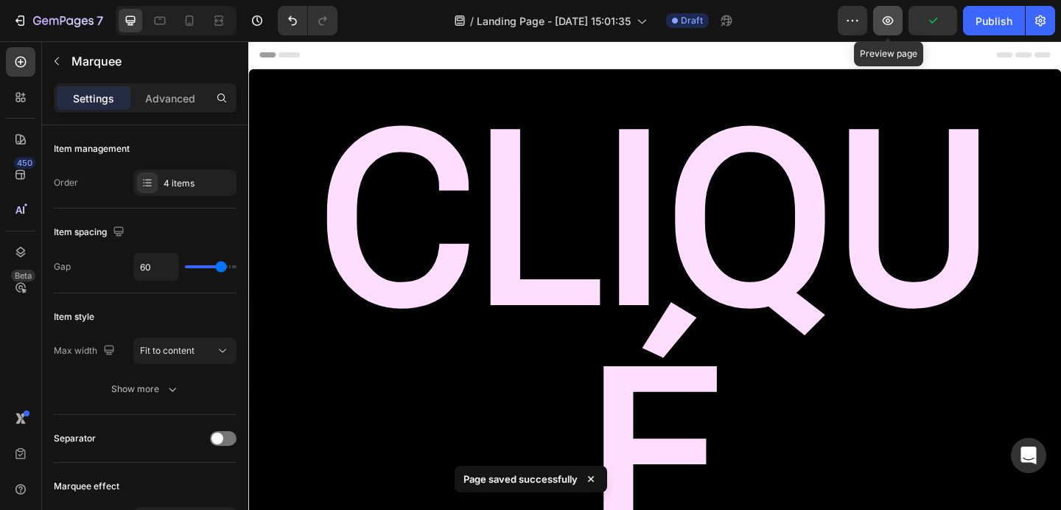
click at [891, 23] on icon "button" at bounding box center [888, 20] width 11 height 9
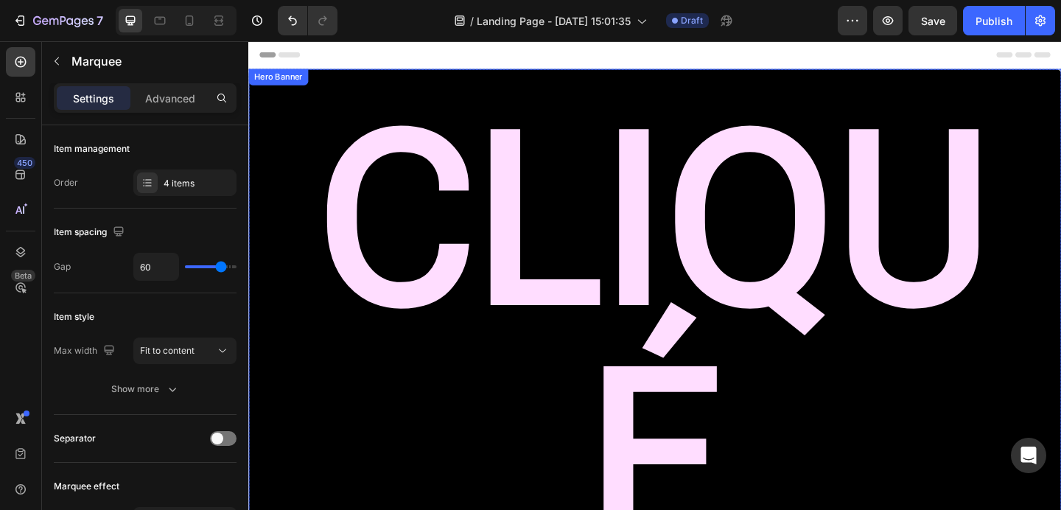
click at [593, 408] on div "CLIQUé Heading" at bounding box center [690, 384] width 885 height 625
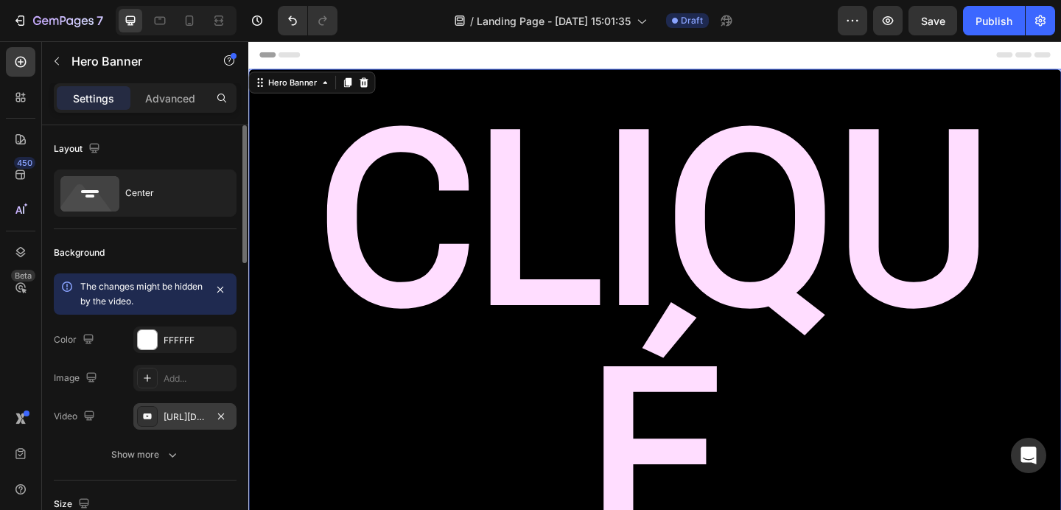
click at [187, 411] on div "https://youtu.be/3kOvrreza5w?si=XDcMGywdiLBAbZJq" at bounding box center [185, 417] width 43 height 13
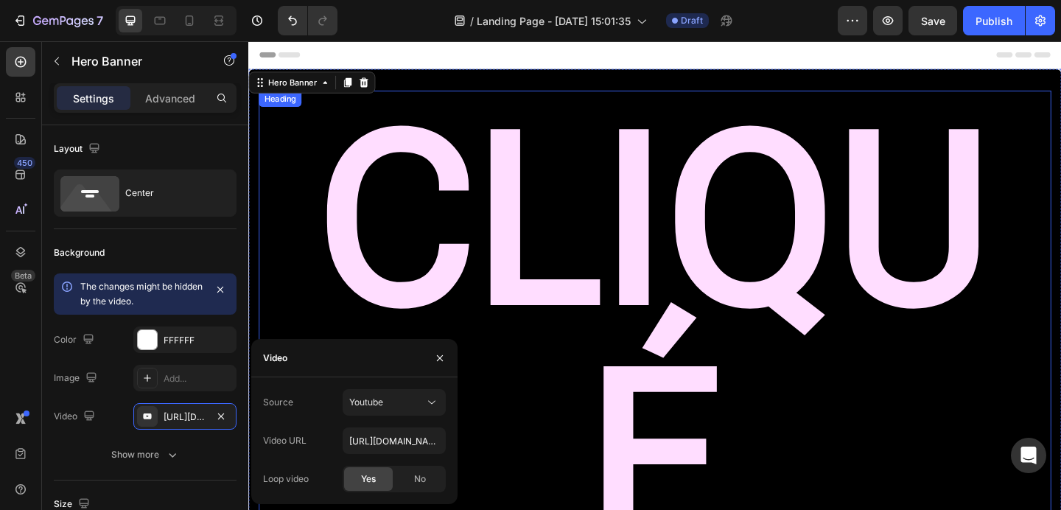
click at [470, 322] on p "CLIQUé" at bounding box center [690, 365] width 839 height 516
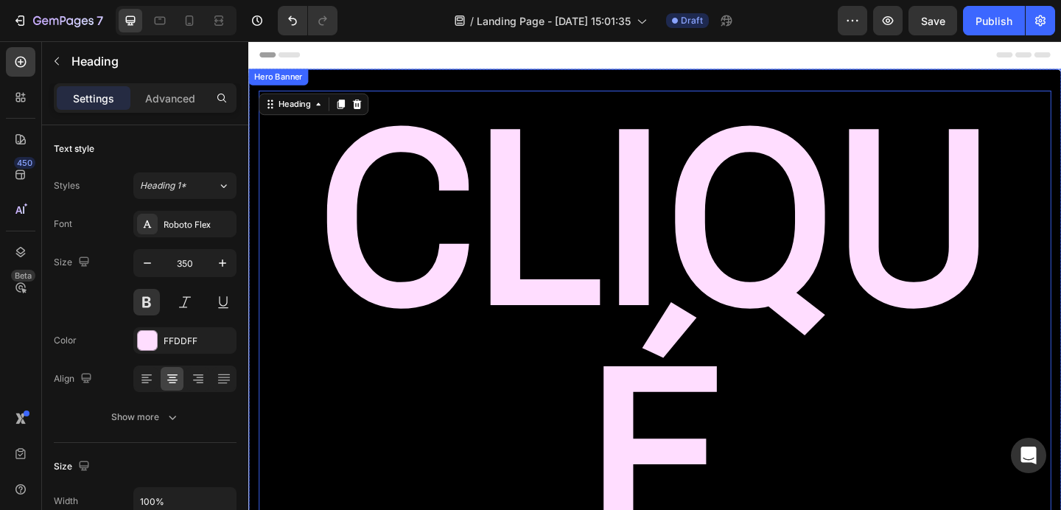
click at [522, 70] on div "Header" at bounding box center [690, 55] width 861 height 29
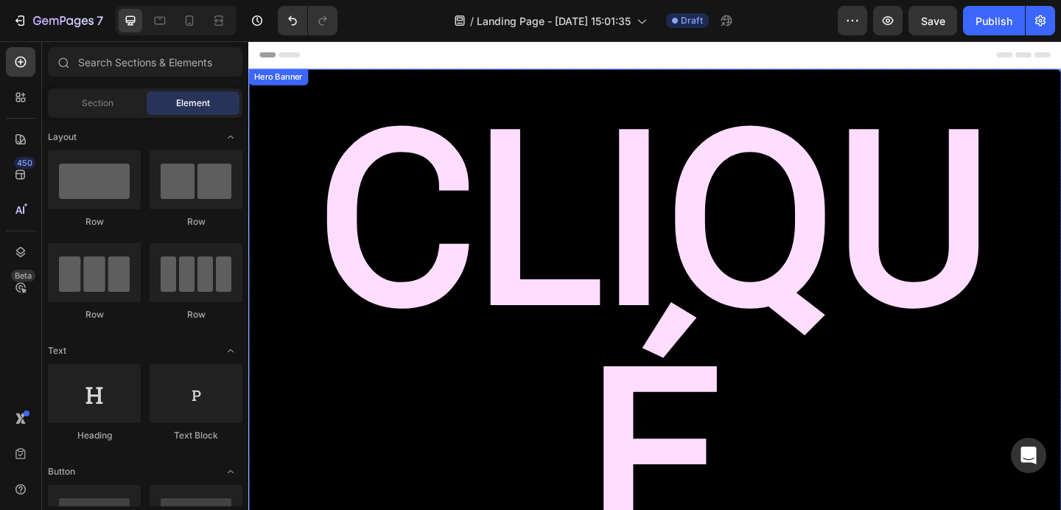
click at [501, 107] on p "CLIQUé" at bounding box center [690, 365] width 839 height 516
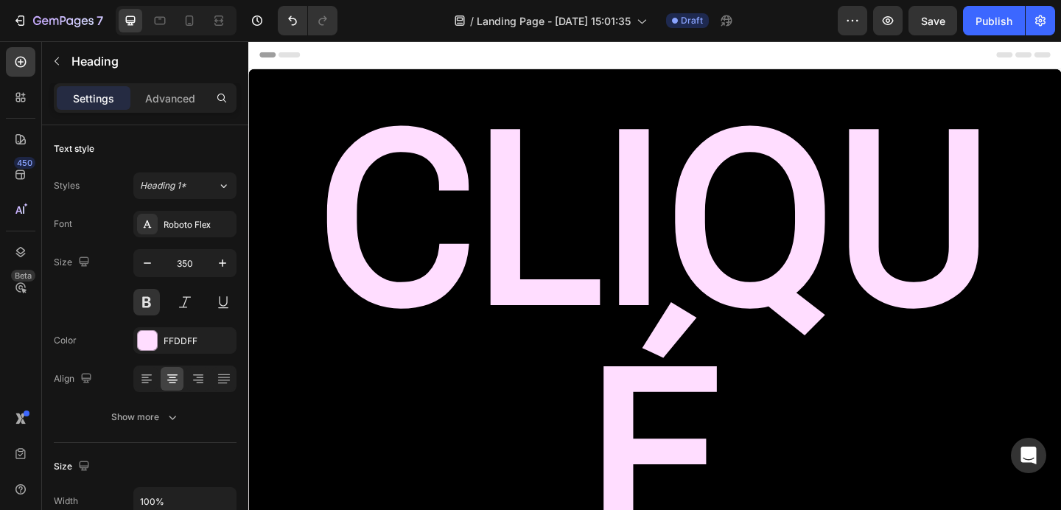
click at [350, 96] on h2 "CLIQUé" at bounding box center [690, 365] width 862 height 540
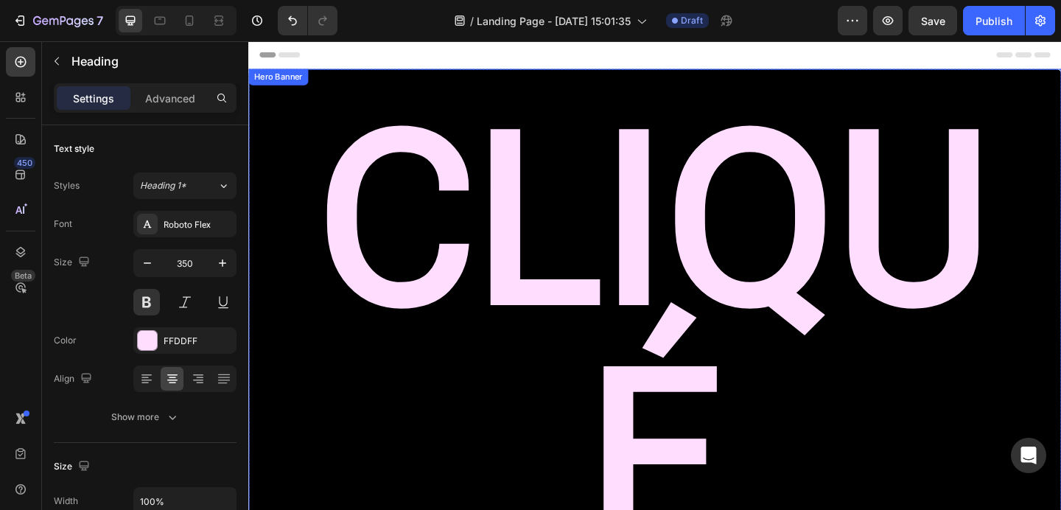
click at [367, 413] on div "CLIQUé Heading" at bounding box center [690, 384] width 885 height 625
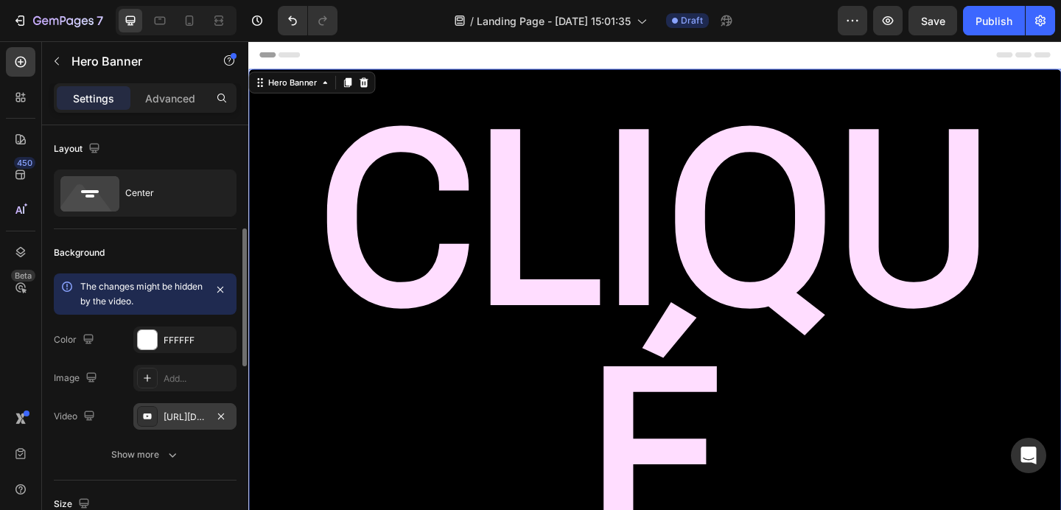
scroll to position [115, 0]
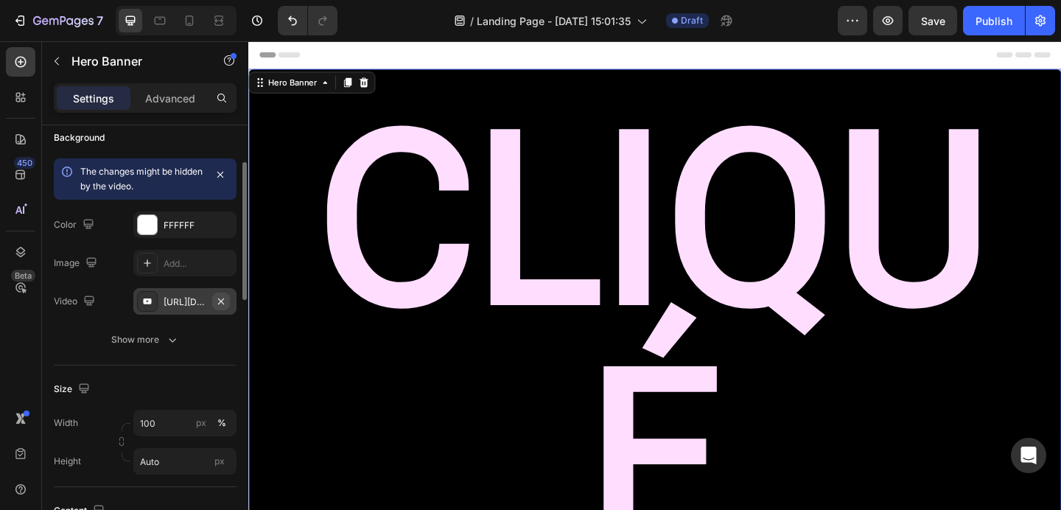
click at [221, 299] on icon "button" at bounding box center [221, 302] width 12 height 12
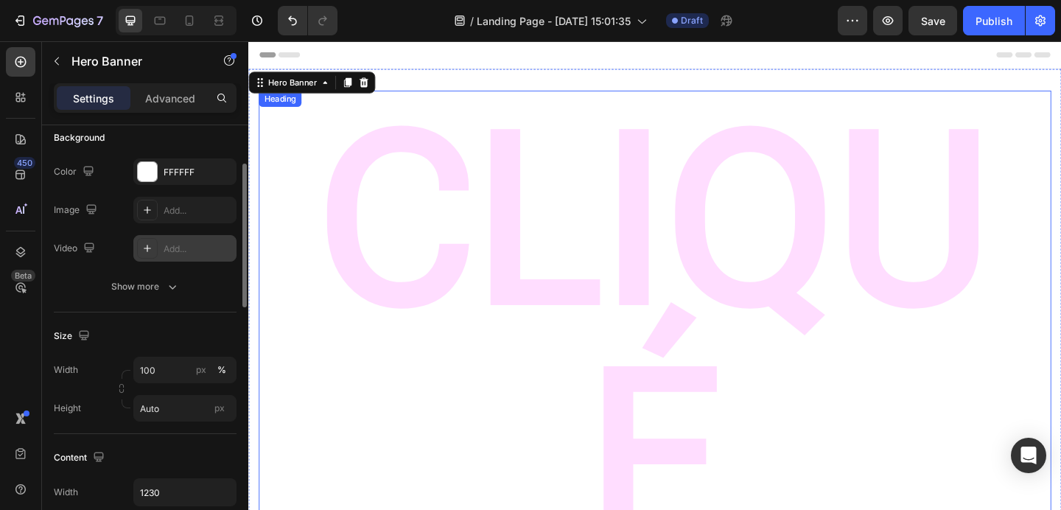
click at [424, 255] on p "CLIQUé" at bounding box center [690, 365] width 839 height 516
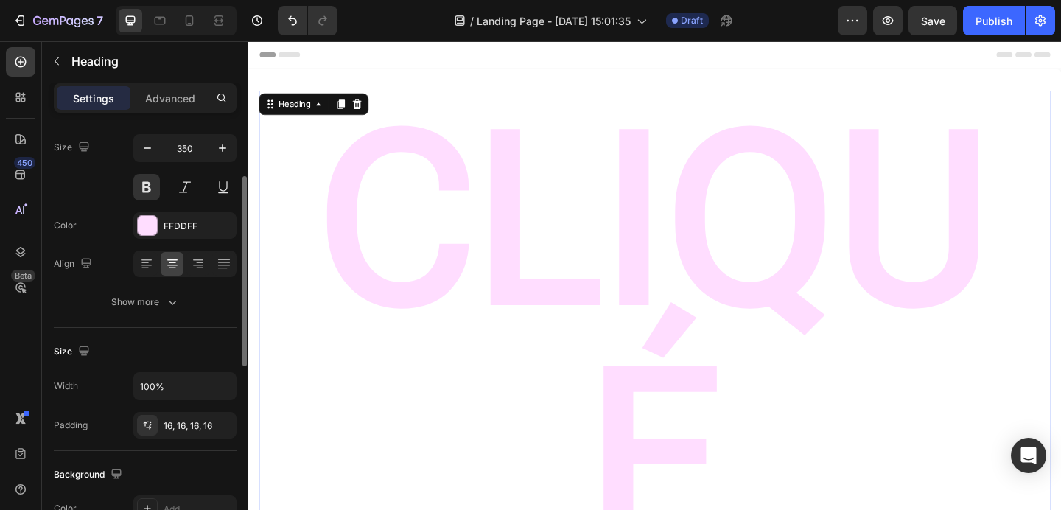
scroll to position [0, 0]
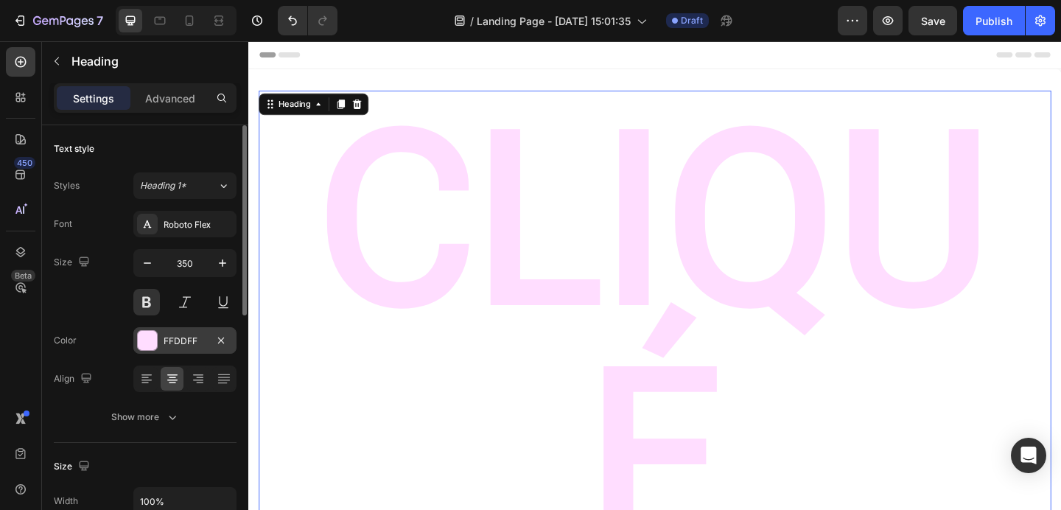
click at [198, 344] on div "FFDDFF" at bounding box center [185, 341] width 43 height 13
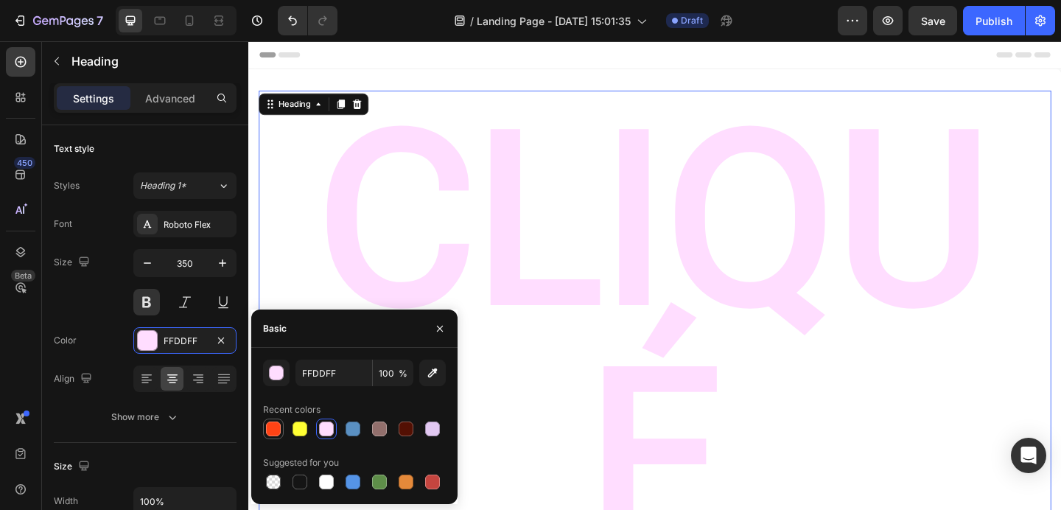
click at [276, 428] on div at bounding box center [273, 429] width 15 height 15
type input "FF4315"
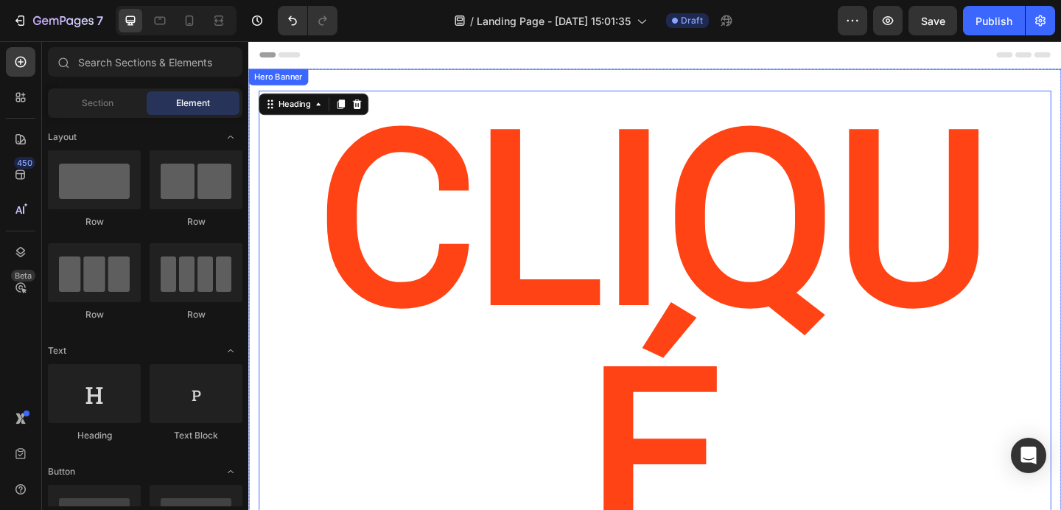
click at [520, 69] on div "Header" at bounding box center [690, 55] width 861 height 29
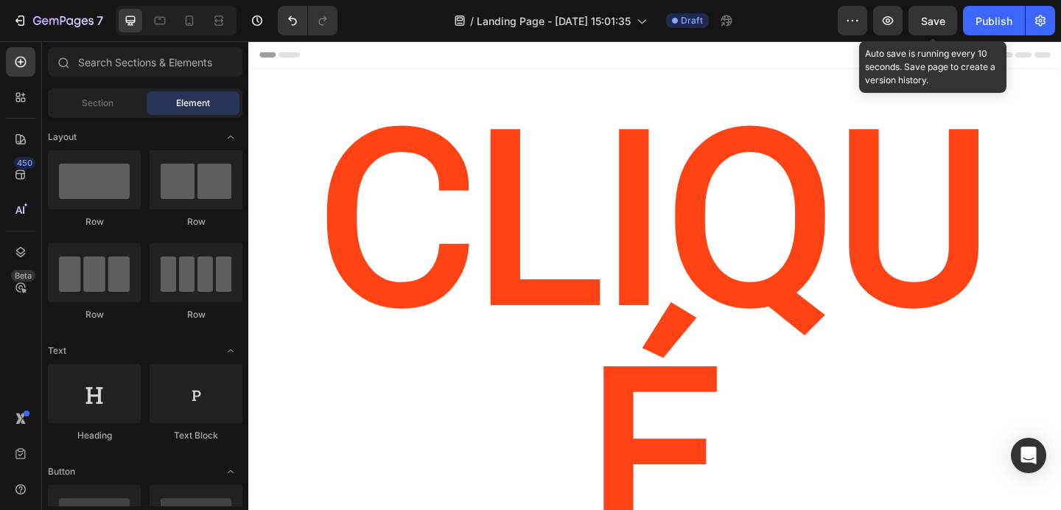
click at [923, 27] on span "Save" at bounding box center [933, 21] width 24 height 13
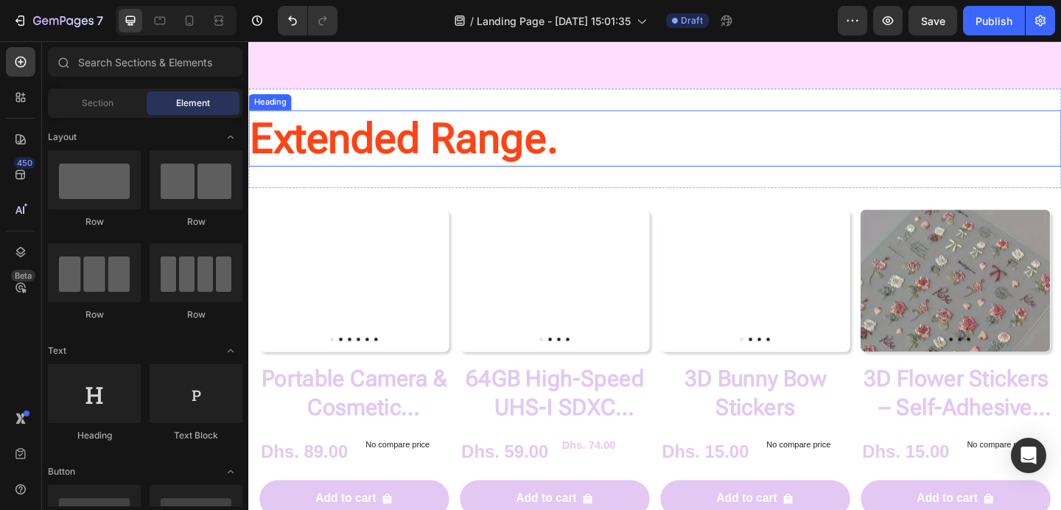
scroll to position [1154, 0]
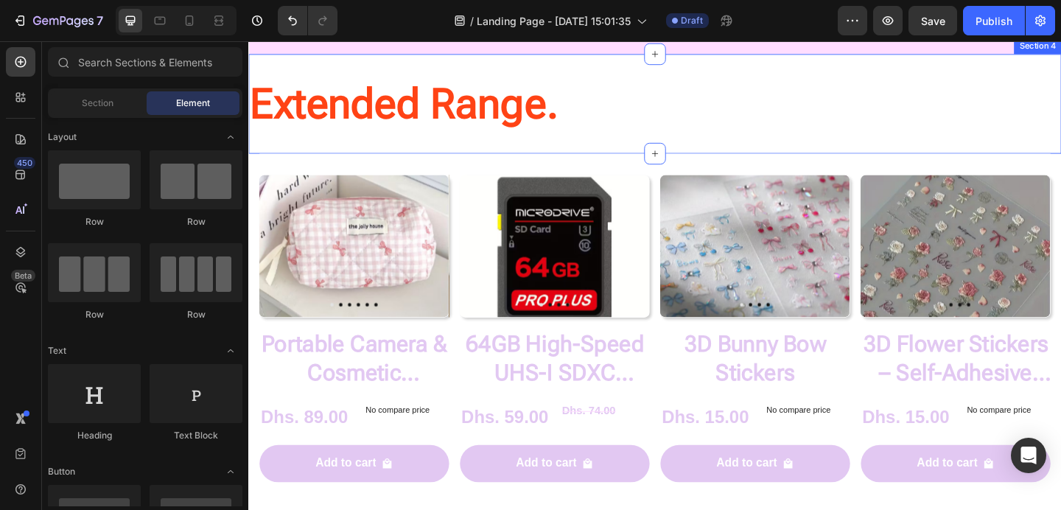
click at [619, 164] on div "Extended Range. Heading Section 4" at bounding box center [690, 109] width 885 height 108
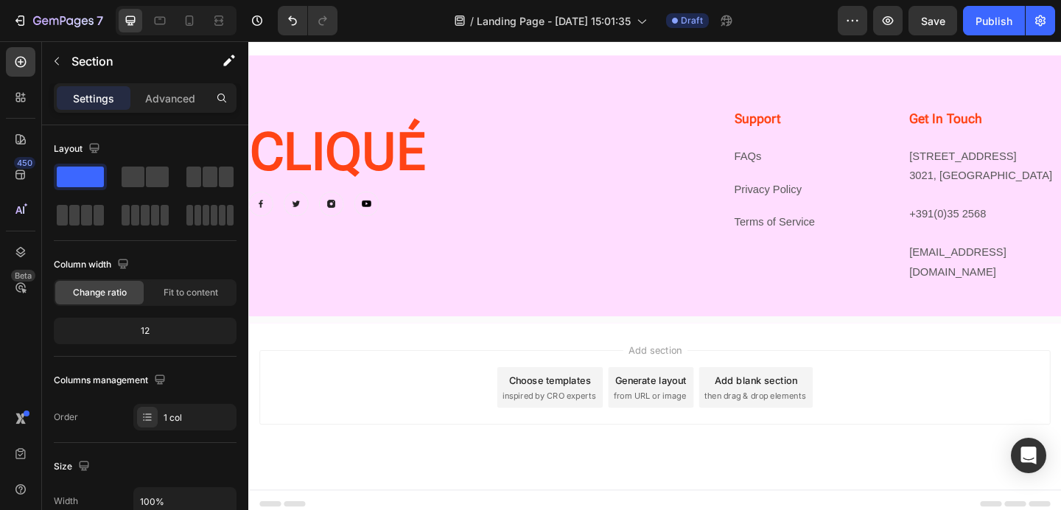
scroll to position [2176, 0]
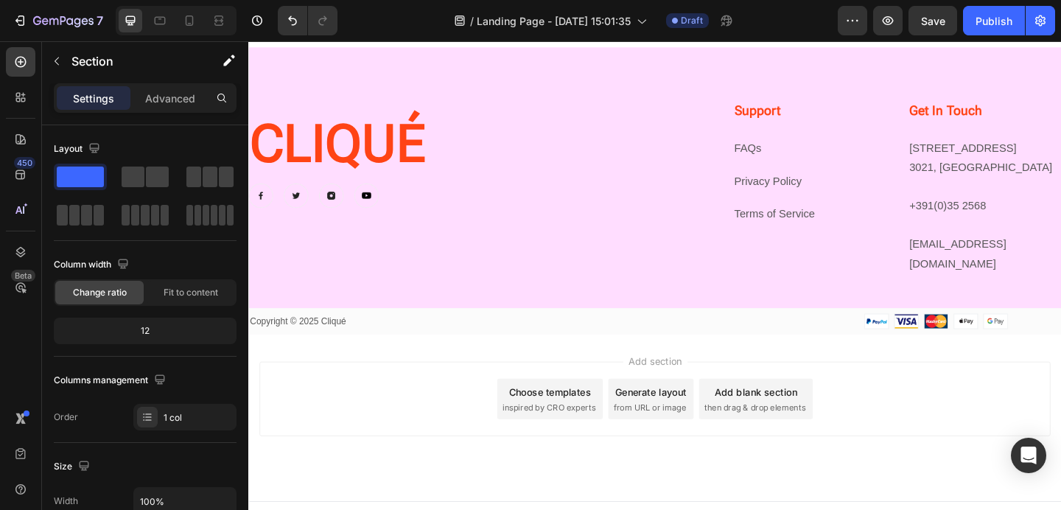
click at [580, 410] on div "Choose templates inspired by CRO experts" at bounding box center [576, 430] width 115 height 44
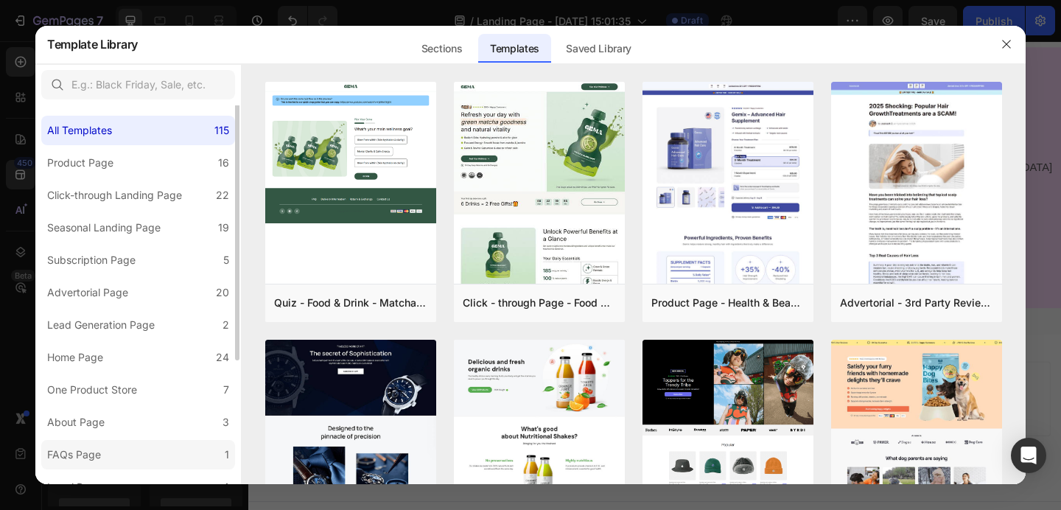
scroll to position [0, 0]
click at [107, 167] on div "Product Page" at bounding box center [80, 165] width 66 height 18
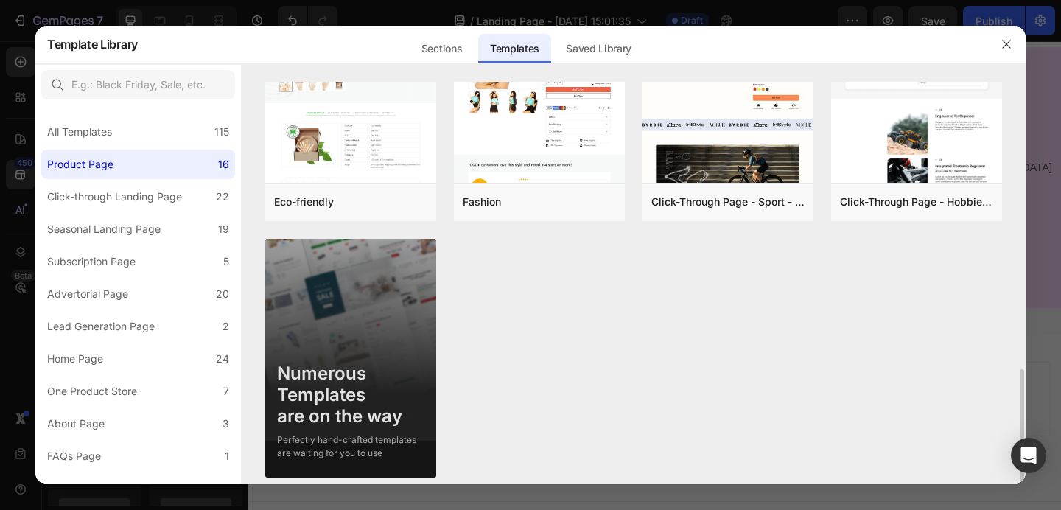
scroll to position [885, 0]
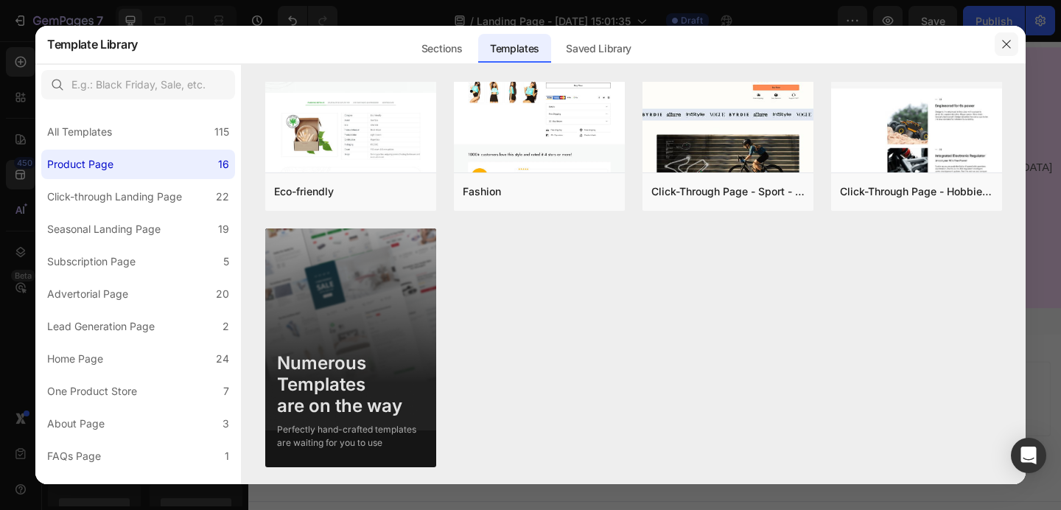
click at [1005, 48] on icon "button" at bounding box center [1007, 44] width 12 height 12
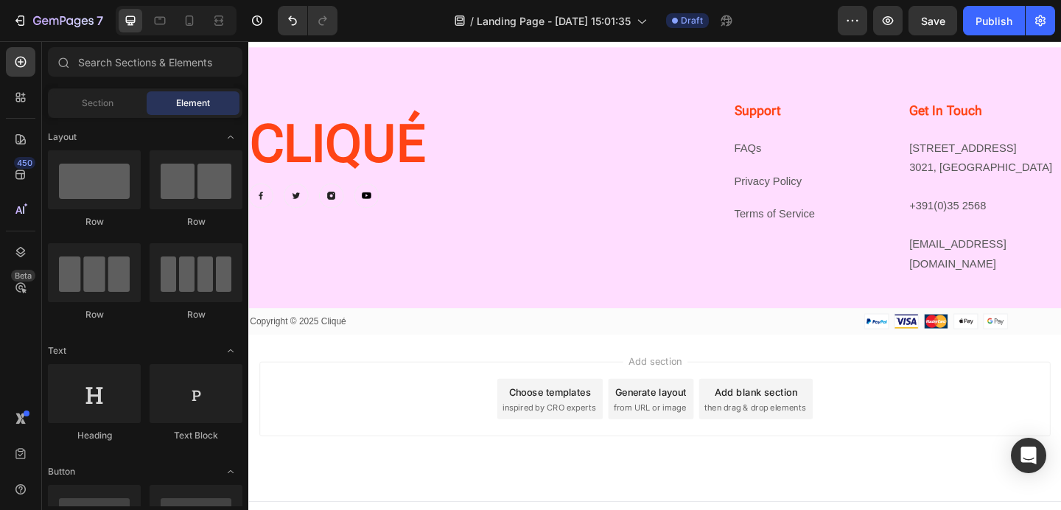
click at [415, 398] on div "Add section Choose templates inspired by CRO experts Generate layout from URL o…" at bounding box center [690, 430] width 861 height 81
click at [520, 363] on div "Add section Choose templates inspired by CRO experts Generate layout from URL o…" at bounding box center [690, 450] width 885 height 181
click at [479, 405] on div "Add section Choose templates inspired by CRO experts Generate layout from URL o…" at bounding box center [690, 430] width 861 height 81
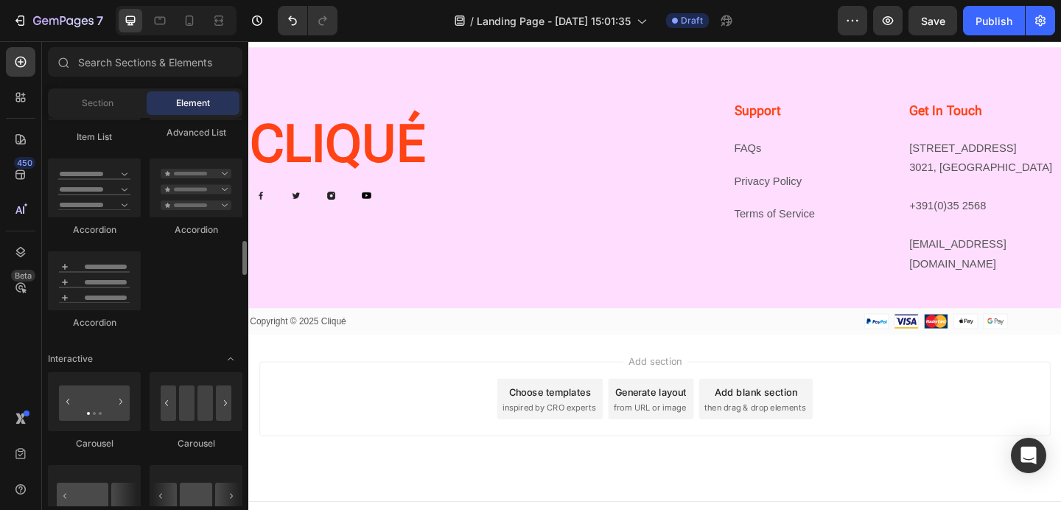
scroll to position [1353, 0]
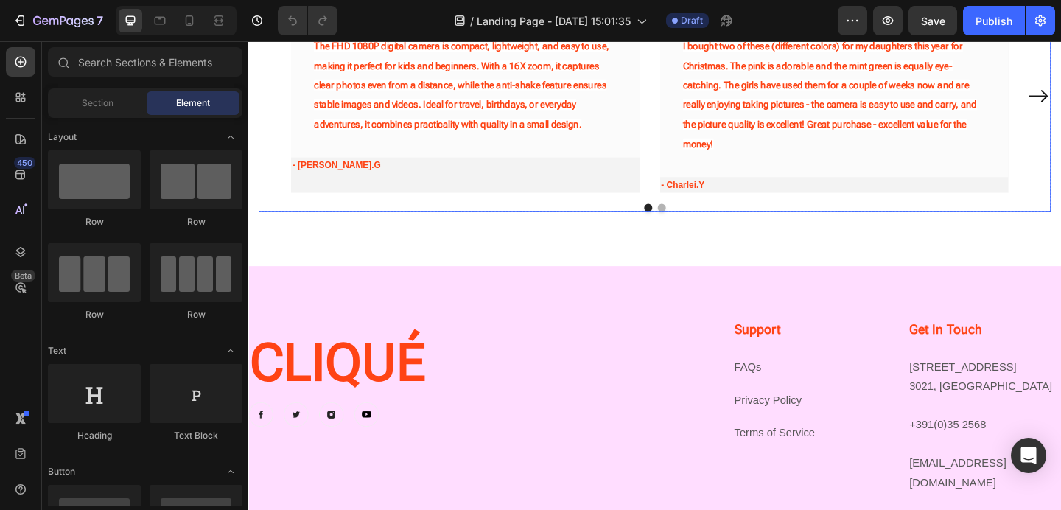
scroll to position [1959, 0]
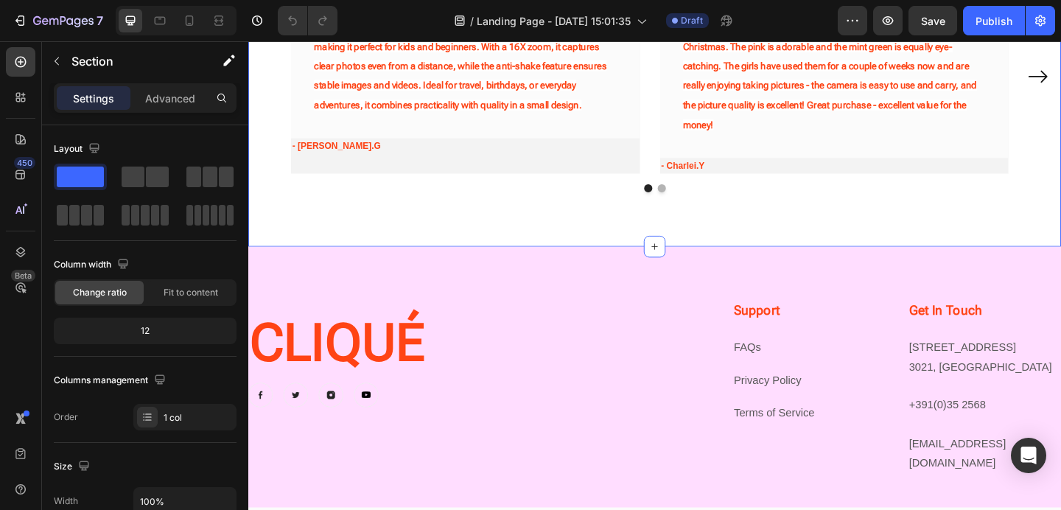
click at [796, 243] on div "The Cliqué Community Speaks Heading Our customer advocates are standing by 24/7…" at bounding box center [690, 25] width 885 height 478
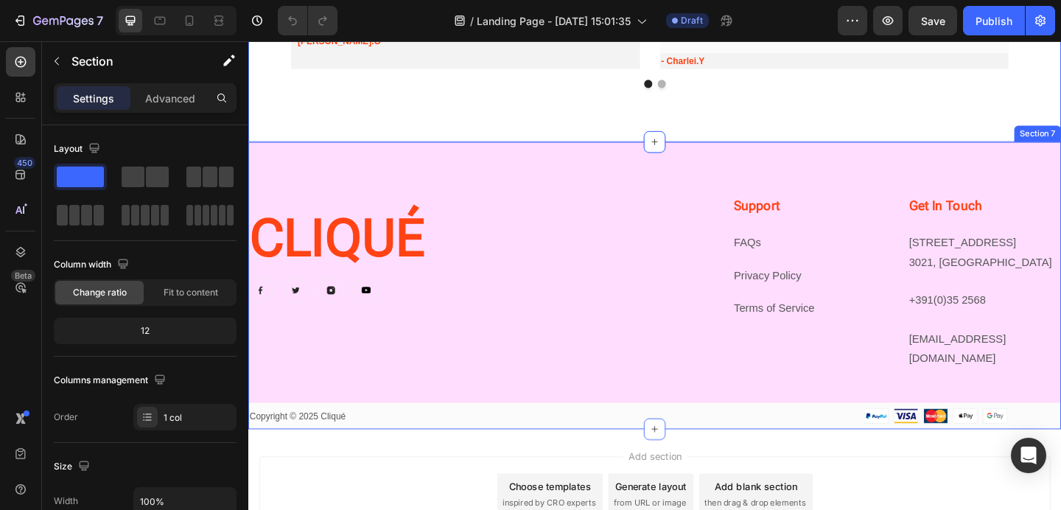
scroll to position [2176, 0]
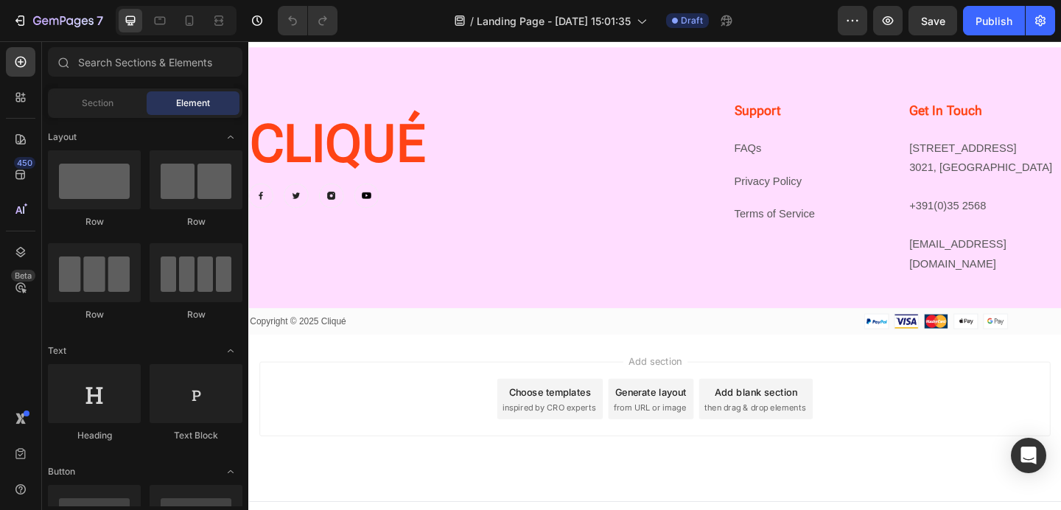
click at [684, 360] on div "Add section Choose templates inspired by CRO experts Generate layout from URL o…" at bounding box center [690, 450] width 885 height 181
click at [611, 360] on div "Add section Choose templates inspired by CRO experts Generate layout from URL o…" at bounding box center [690, 450] width 885 height 181
click at [656, 382] on span "Add section" at bounding box center [691, 389] width 70 height 15
click at [672, 382] on span "Add section" at bounding box center [691, 389] width 70 height 15
click at [787, 433] on span "then drag & drop elements" at bounding box center [800, 439] width 110 height 13
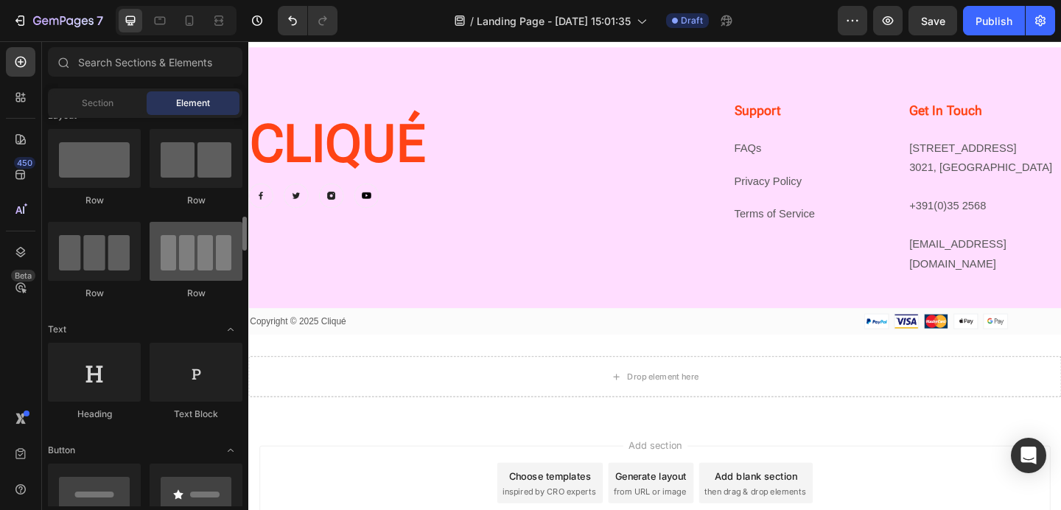
scroll to position [0, 0]
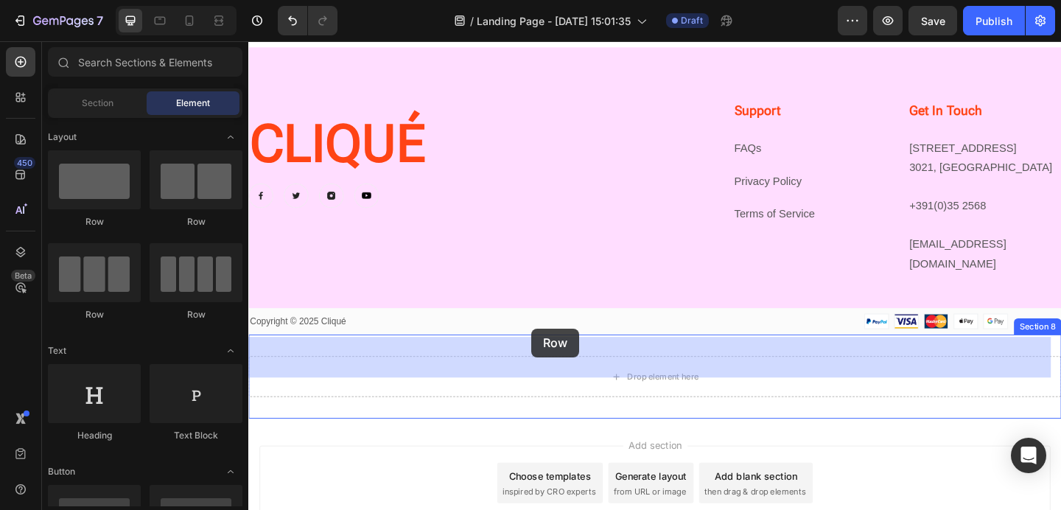
drag, startPoint x: 347, startPoint y: 315, endPoint x: 557, endPoint y: 361, distance: 214.4
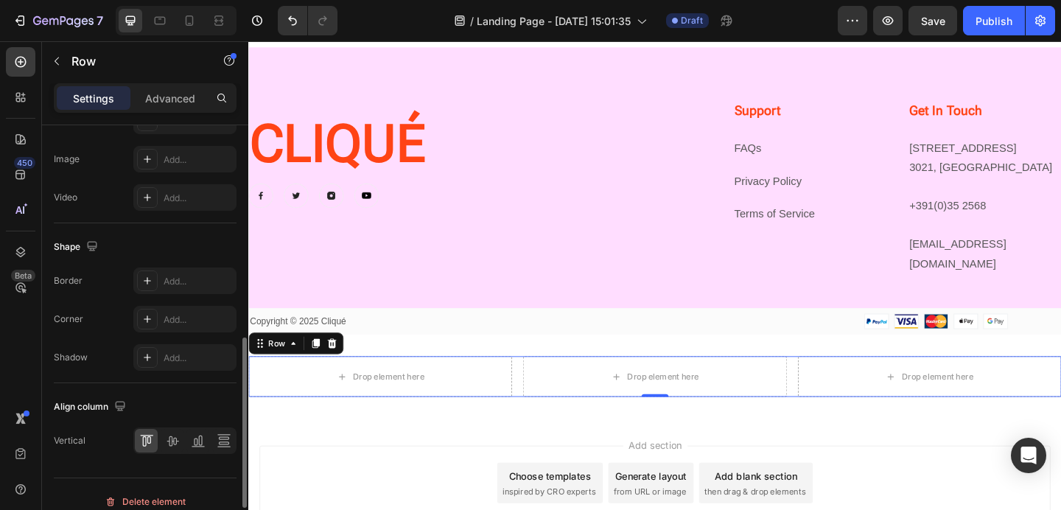
scroll to position [599, 0]
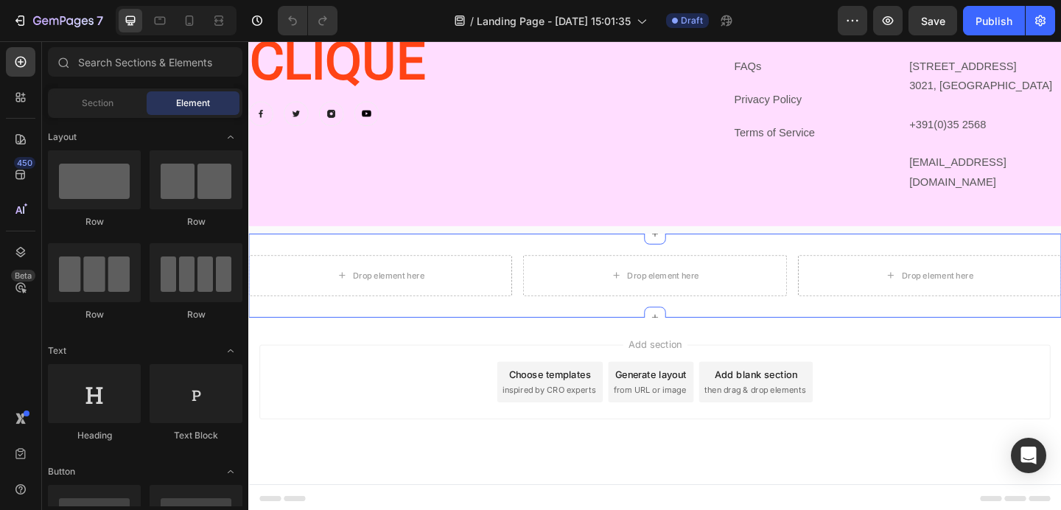
scroll to position [1480, 0]
click at [579, 260] on div "Drop element here Drop element here Drop element here Row Section 8" at bounding box center [690, 293] width 885 height 91
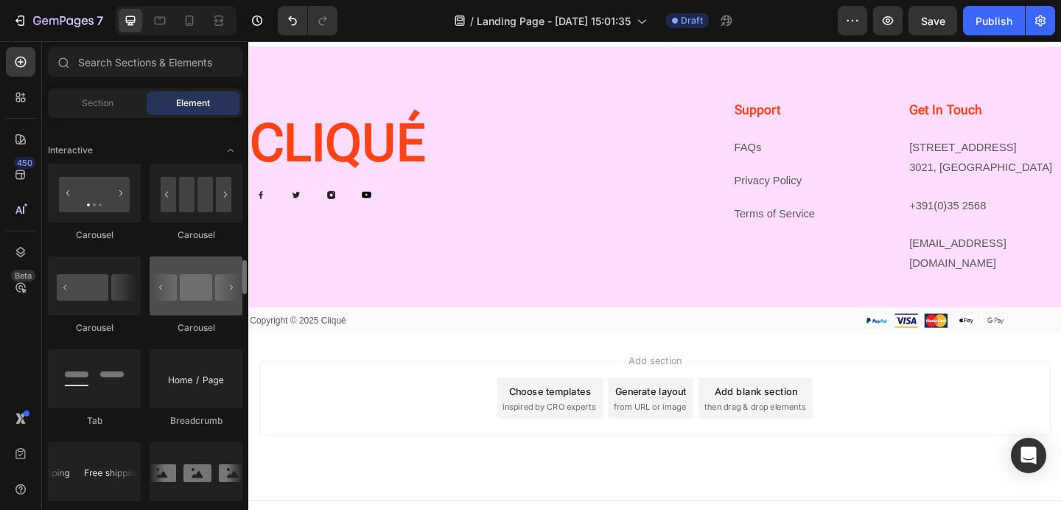
scroll to position [1488, 0]
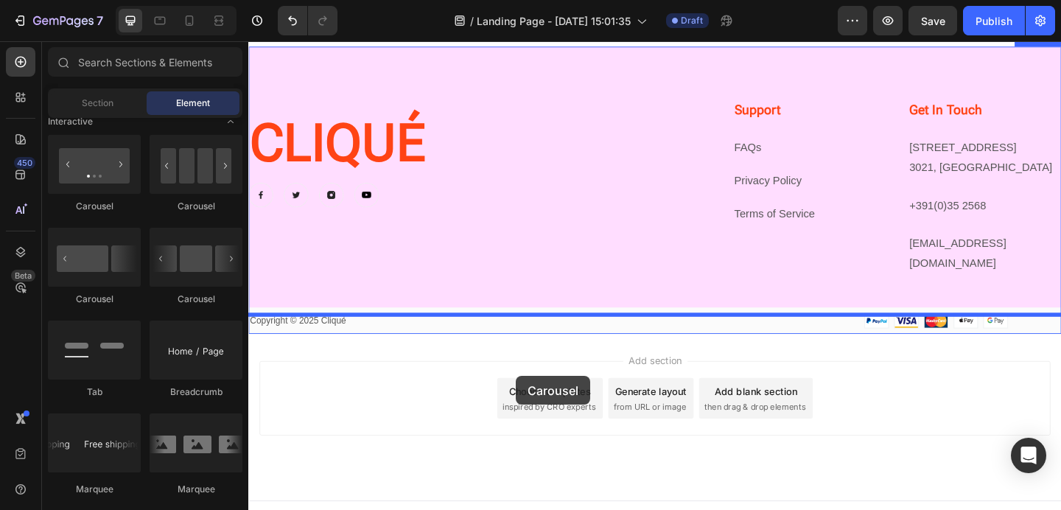
drag, startPoint x: 333, startPoint y: 310, endPoint x: 540, endPoint y: 402, distance: 225.7
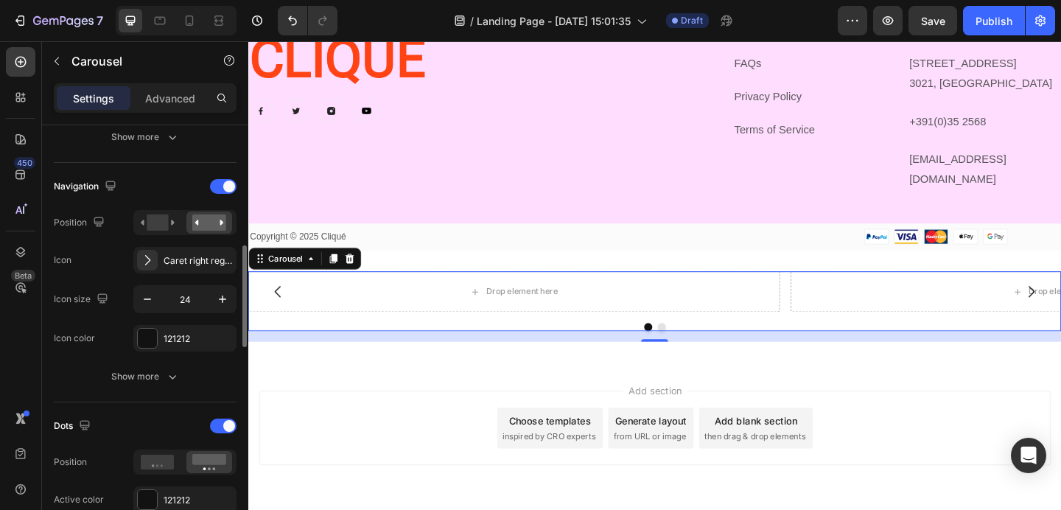
scroll to position [495, 0]
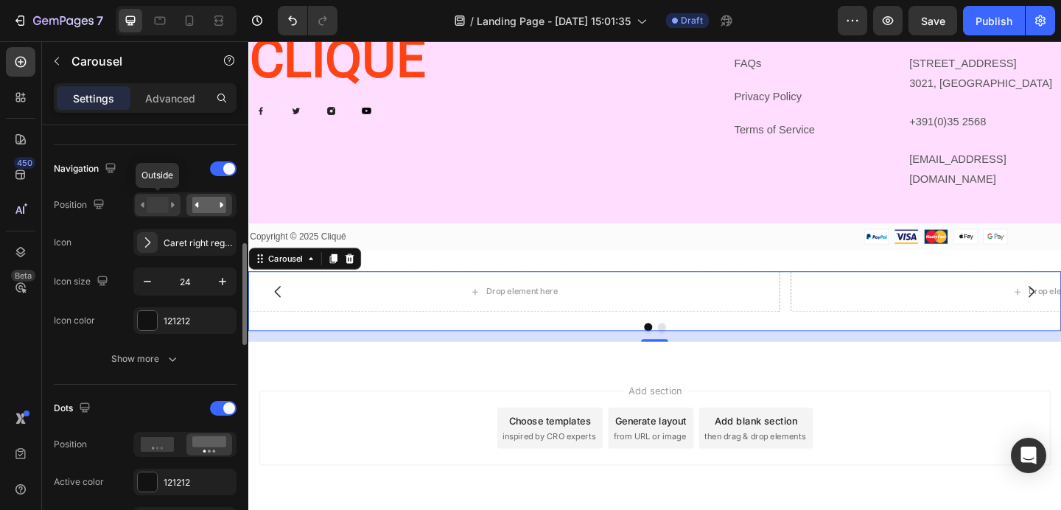
click at [161, 210] on rect at bounding box center [157, 205] width 21 height 16
click at [211, 207] on rect at bounding box center [209, 205] width 34 height 16
click at [167, 210] on rect at bounding box center [157, 205] width 21 height 16
click at [212, 209] on rect at bounding box center [209, 205] width 34 height 16
click at [159, 207] on rect at bounding box center [157, 205] width 21 height 16
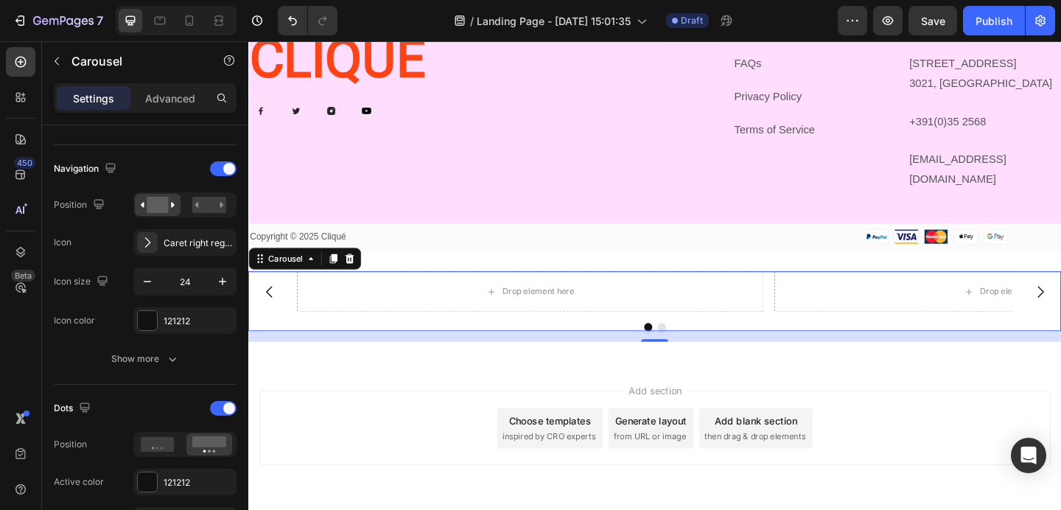
click at [268, 308] on icon "Carousel Back Arrow" at bounding box center [271, 314] width 7 height 13
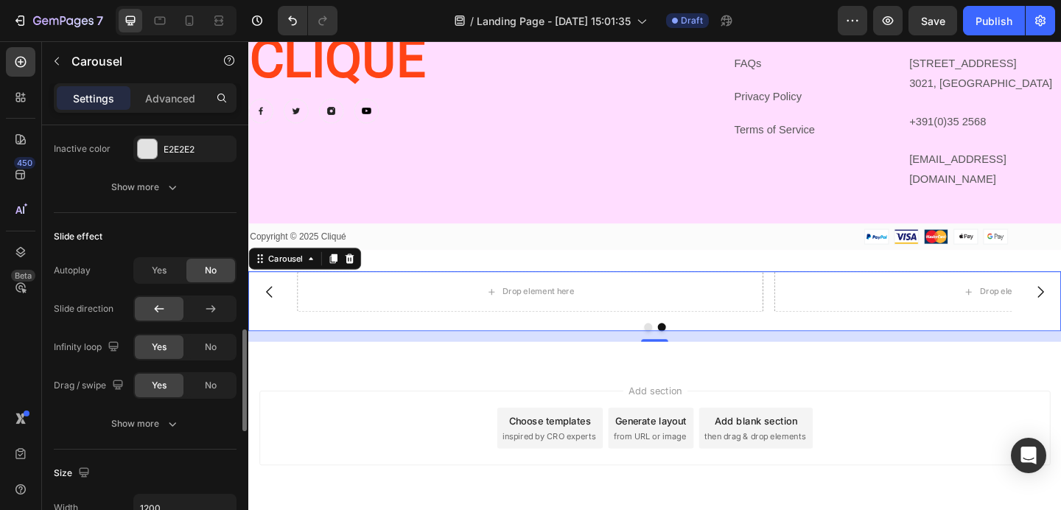
scroll to position [862, 0]
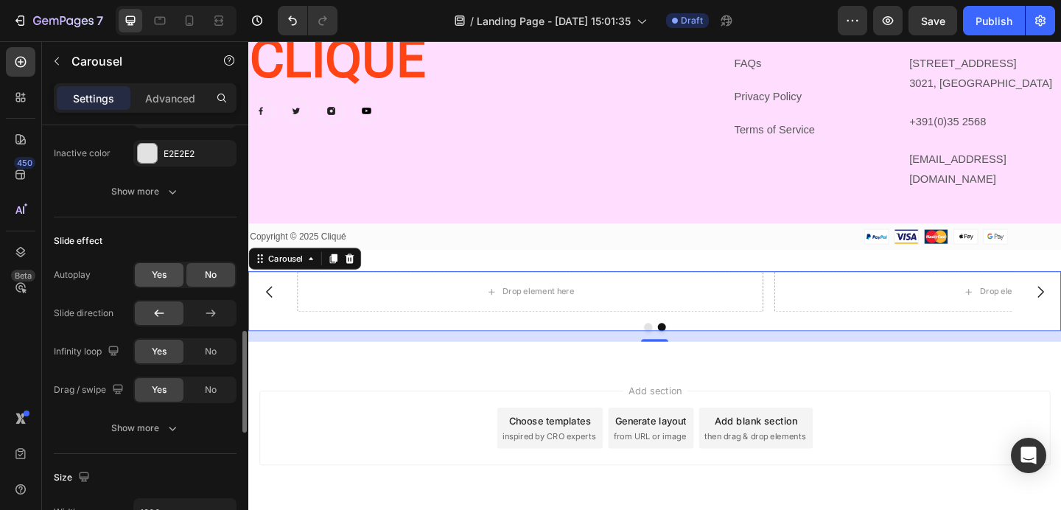
click at [161, 268] on span "Yes" at bounding box center [159, 274] width 15 height 13
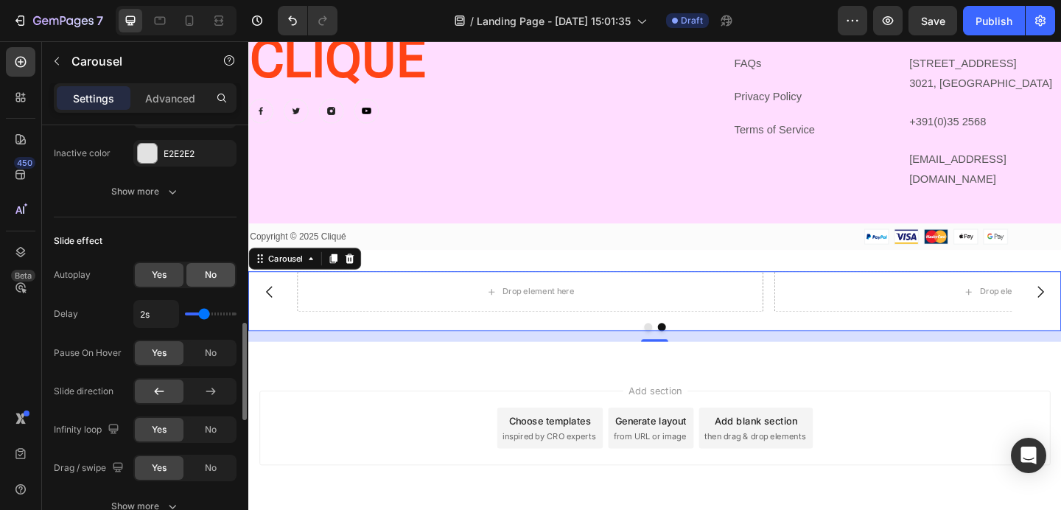
click at [209, 273] on span "No" at bounding box center [211, 274] width 12 height 13
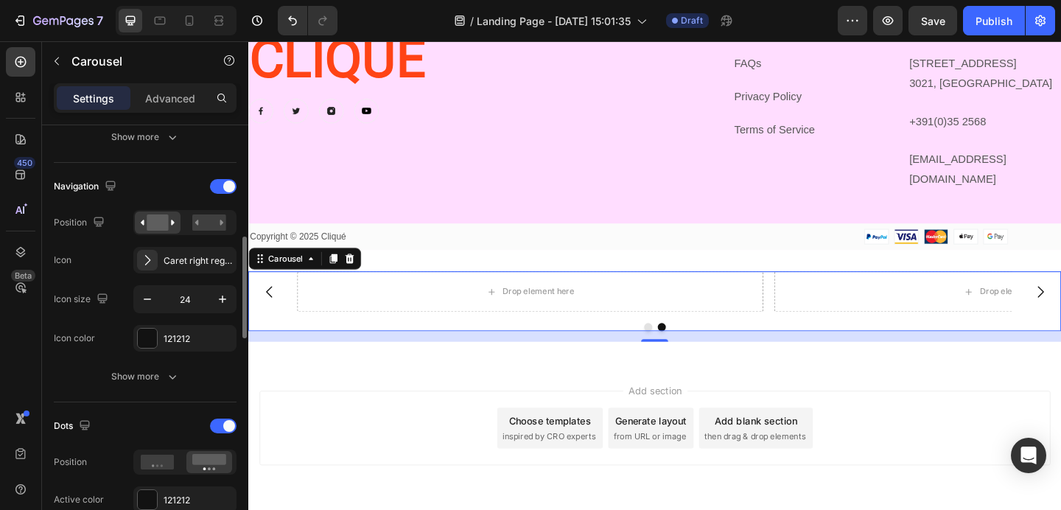
scroll to position [475, 0]
click at [155, 261] on div at bounding box center [147, 262] width 21 height 21
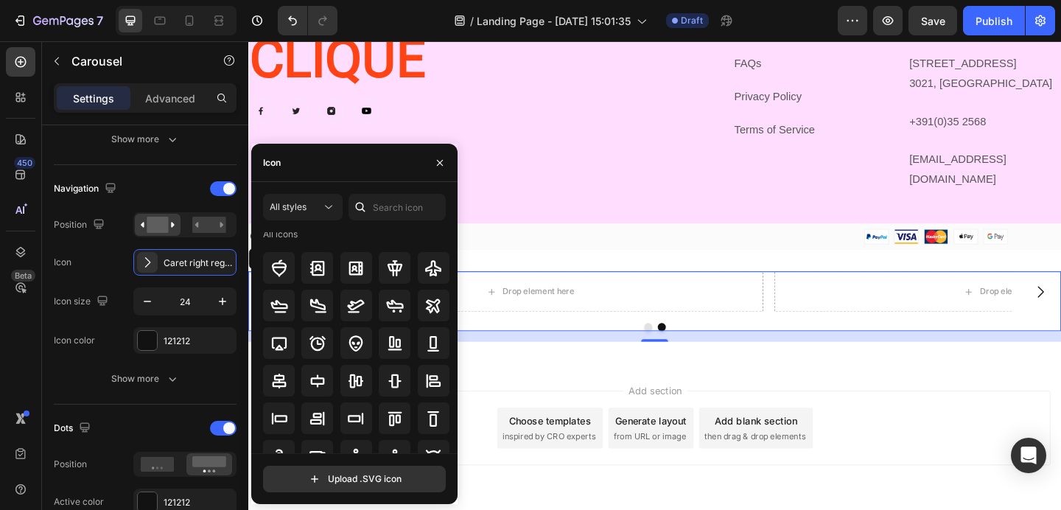
scroll to position [0, 0]
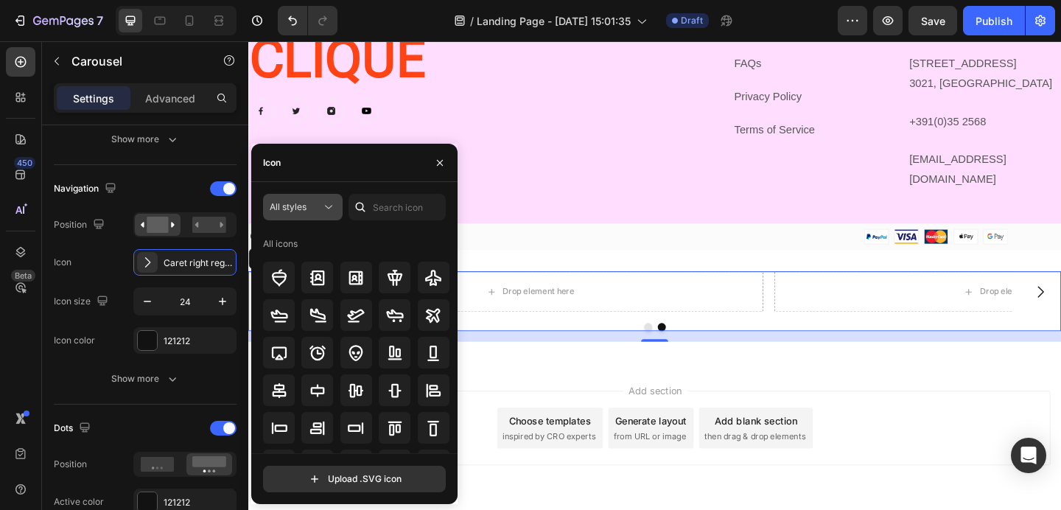
click at [311, 219] on button "All styles" at bounding box center [303, 207] width 80 height 27
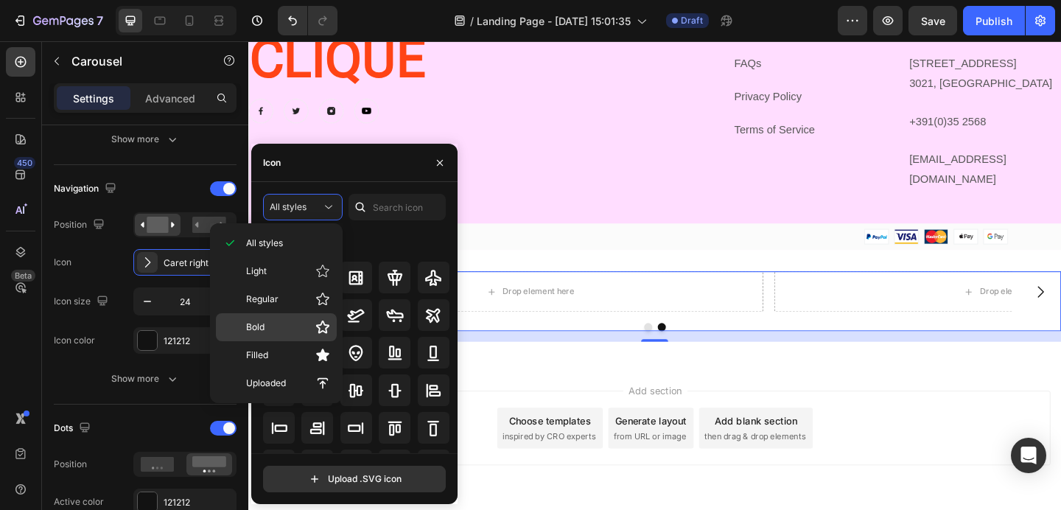
click at [313, 327] on p "Bold" at bounding box center [288, 327] width 84 height 15
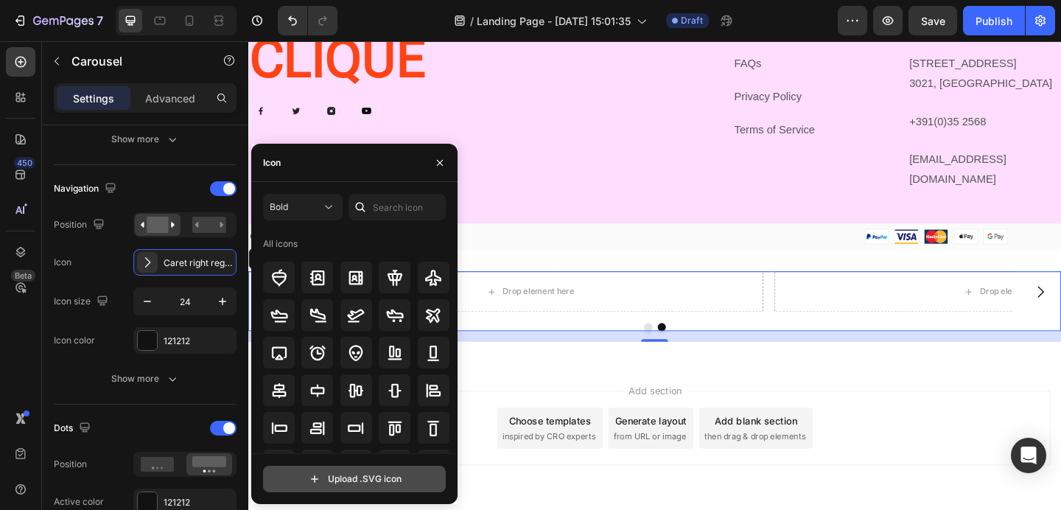
click at [349, 479] on input "file" at bounding box center [354, 479] width 181 height 25
click at [604, 184] on div "CLIQUÉ Heading Image Image Image Image Row Support Heading FAQs Text block Priv…" at bounding box center [690, 142] width 885 height 254
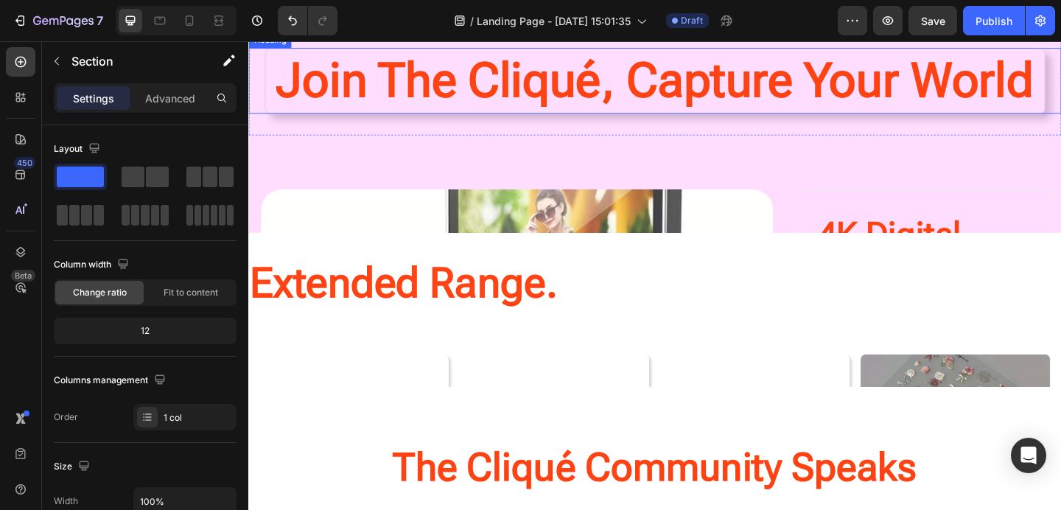
scroll to position [473, 0]
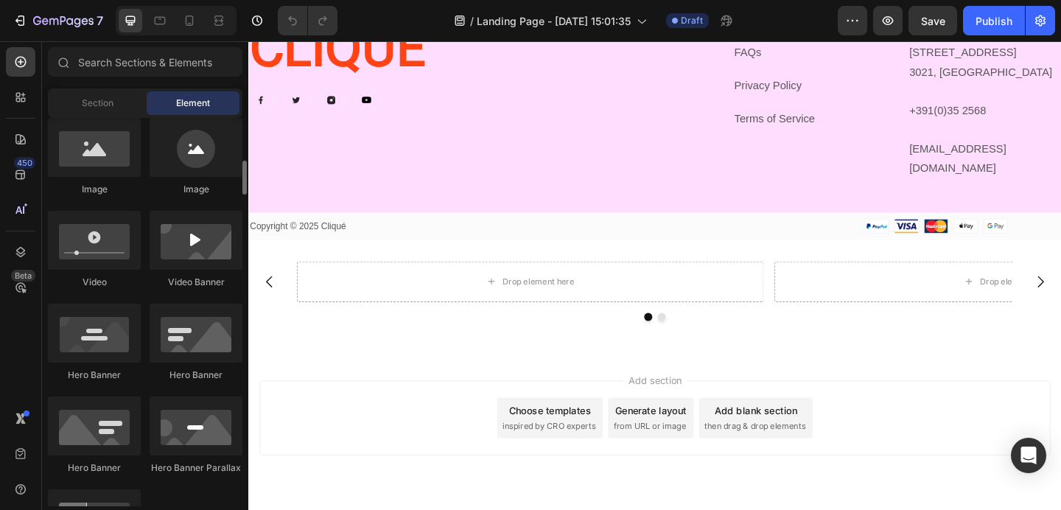
scroll to position [540, 0]
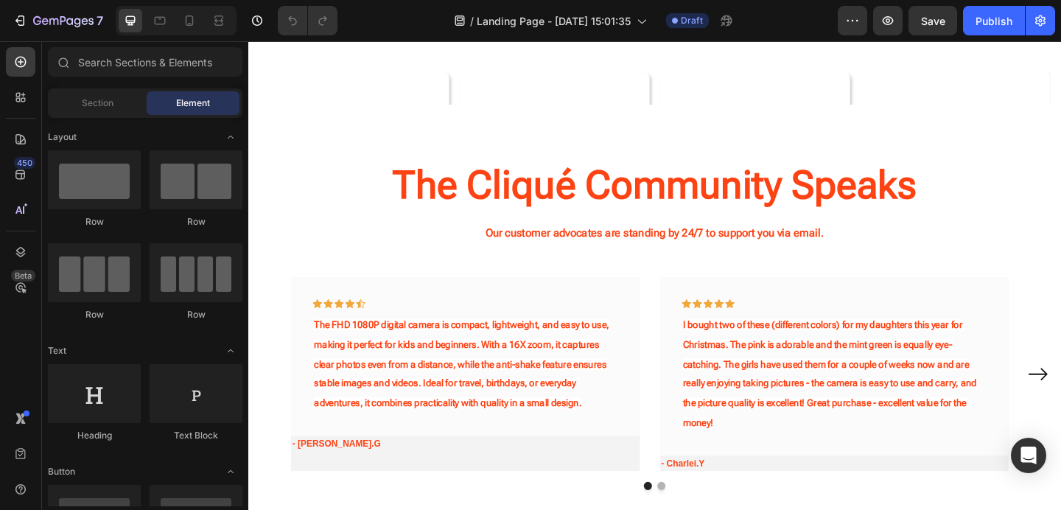
scroll to position [782, 0]
